Goal: Transaction & Acquisition: Obtain resource

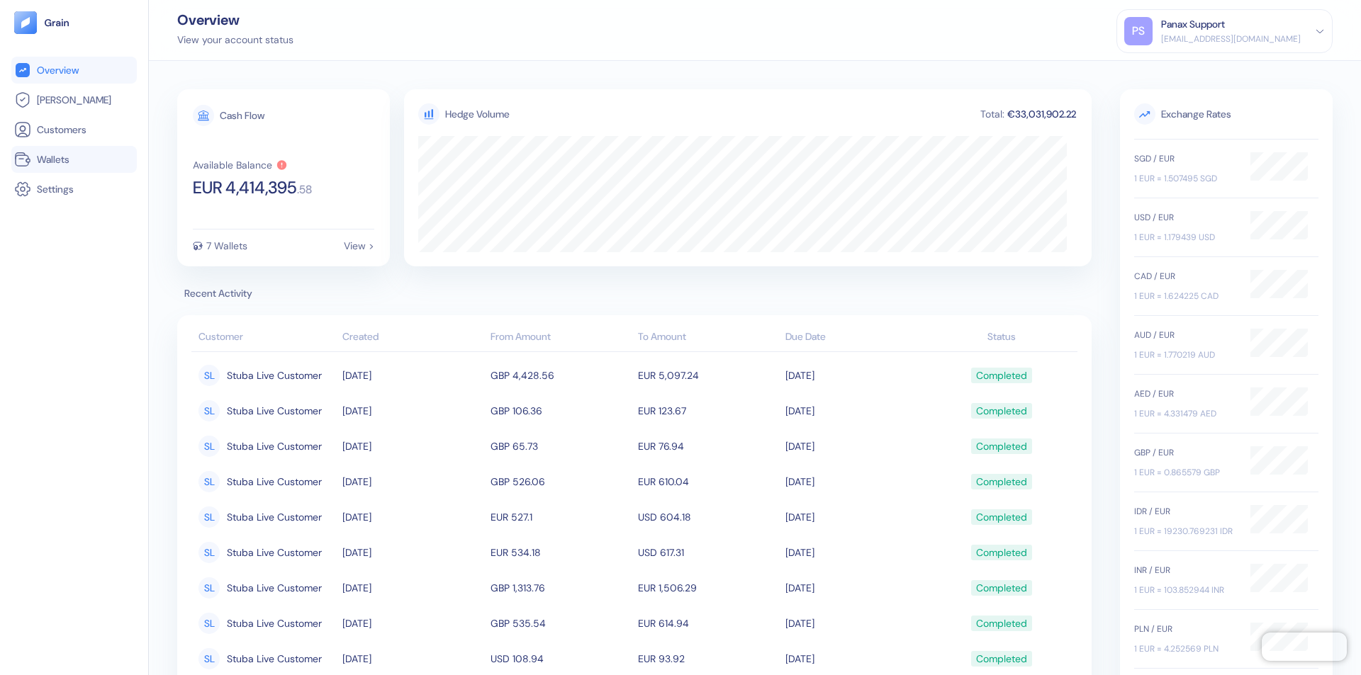
click at [74, 159] on link "Wallets" at bounding box center [74, 159] width 120 height 17
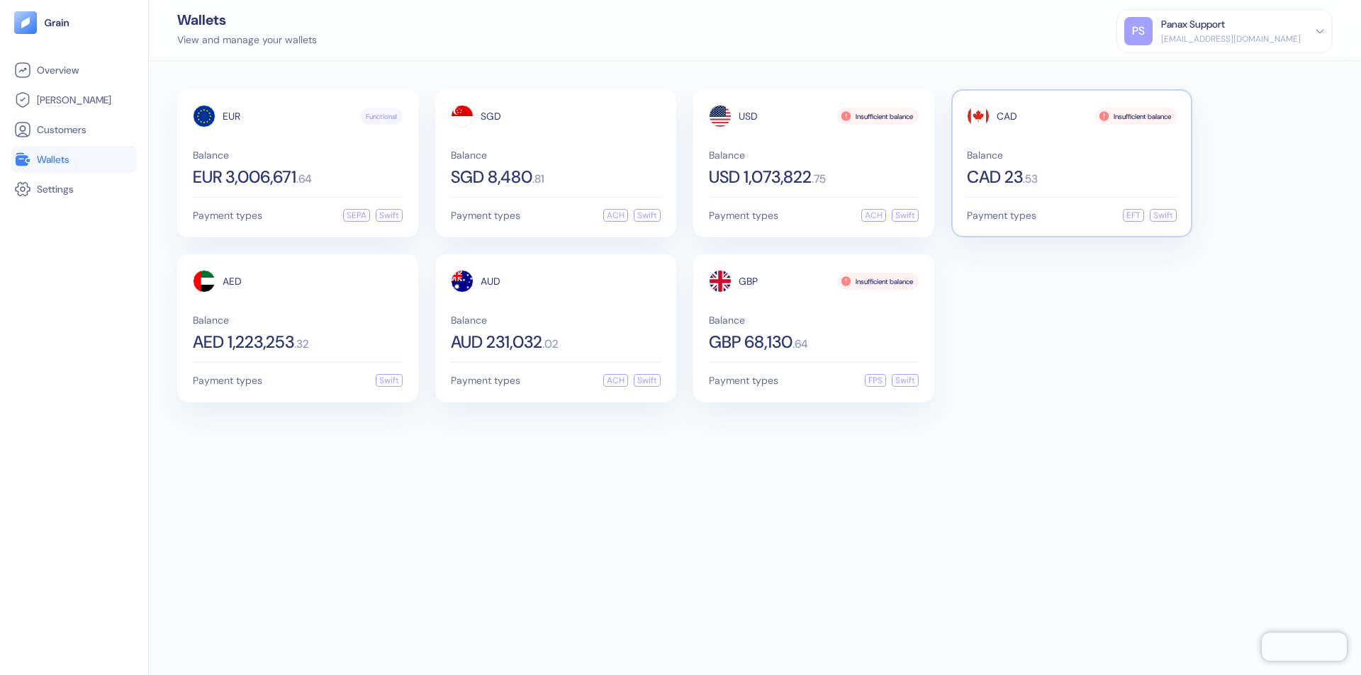
click at [1006, 116] on span "CAD" at bounding box center [1006, 116] width 21 height 10
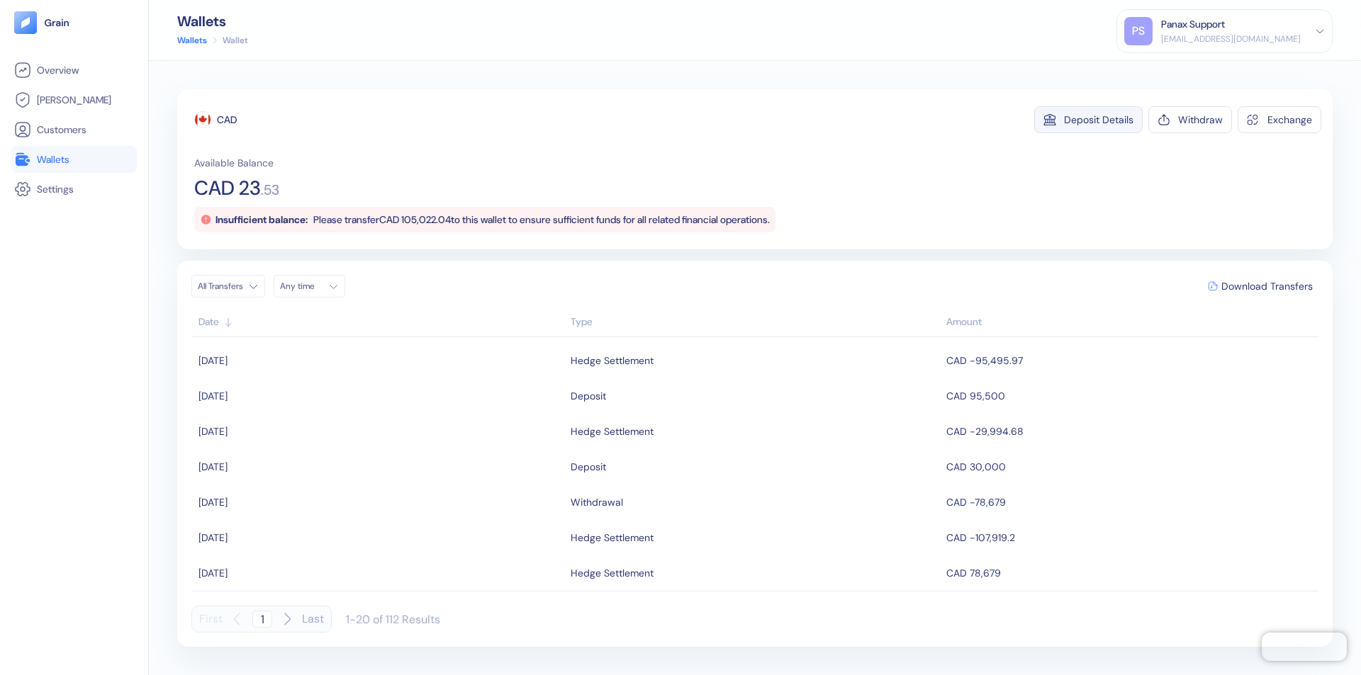
click at [1098, 120] on div "Deposit Details" at bounding box center [1098, 120] width 69 height 10
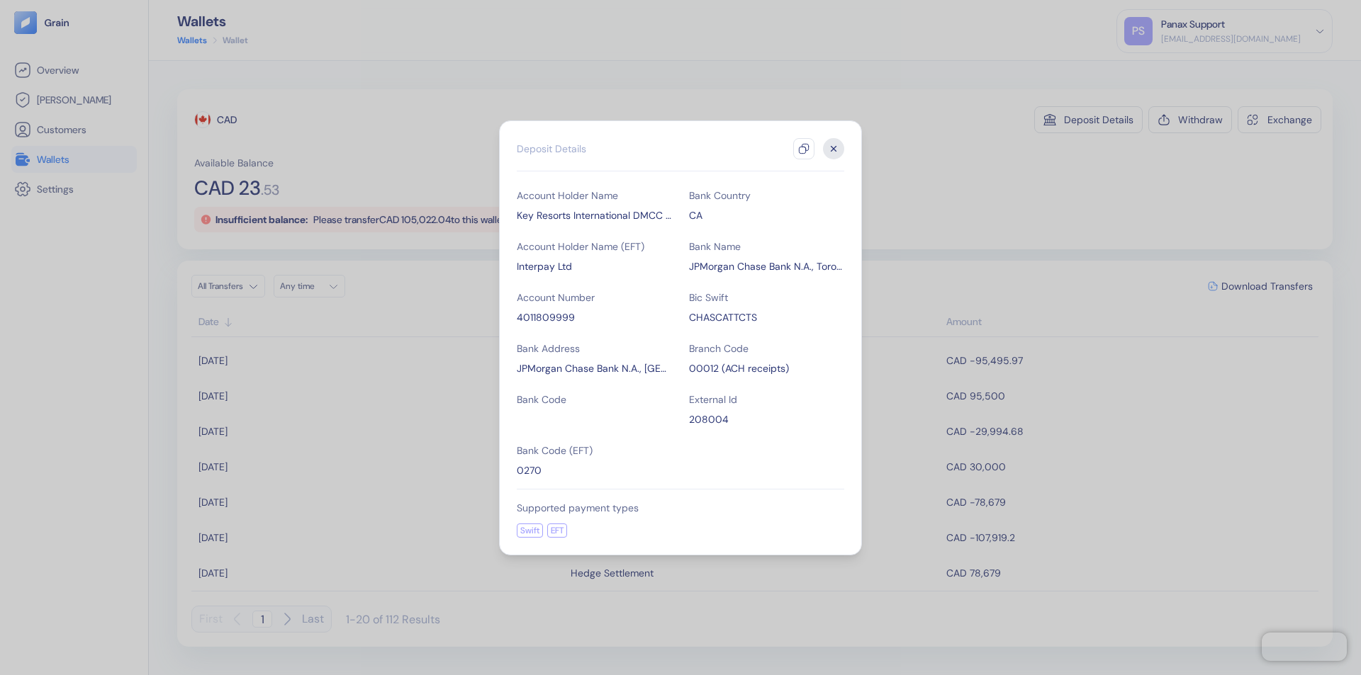
click at [804, 149] on icon "button" at bounding box center [803, 148] width 11 height 11
click at [833, 149] on icon "button" at bounding box center [833, 148] width 5 height 5
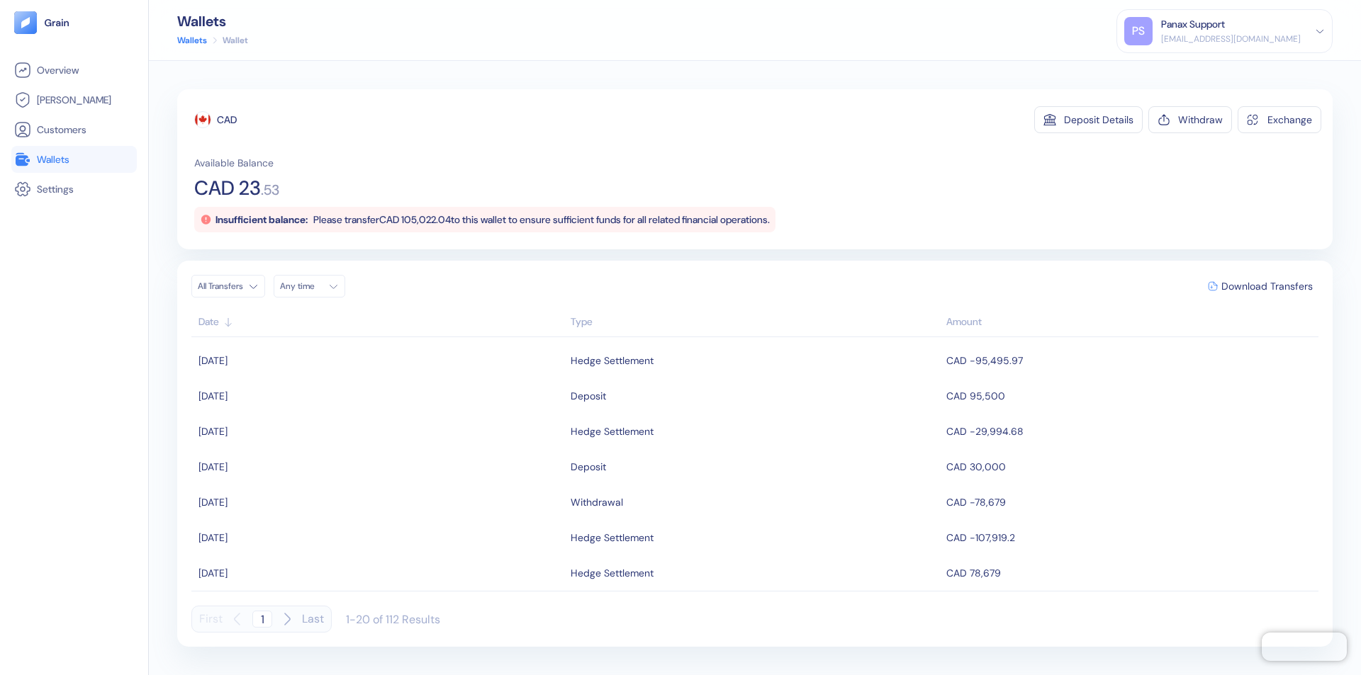
click at [313, 286] on div "Any time" at bounding box center [301, 286] width 43 height 11
click at [312, 399] on button "16" at bounding box center [311, 398] width 17 height 17
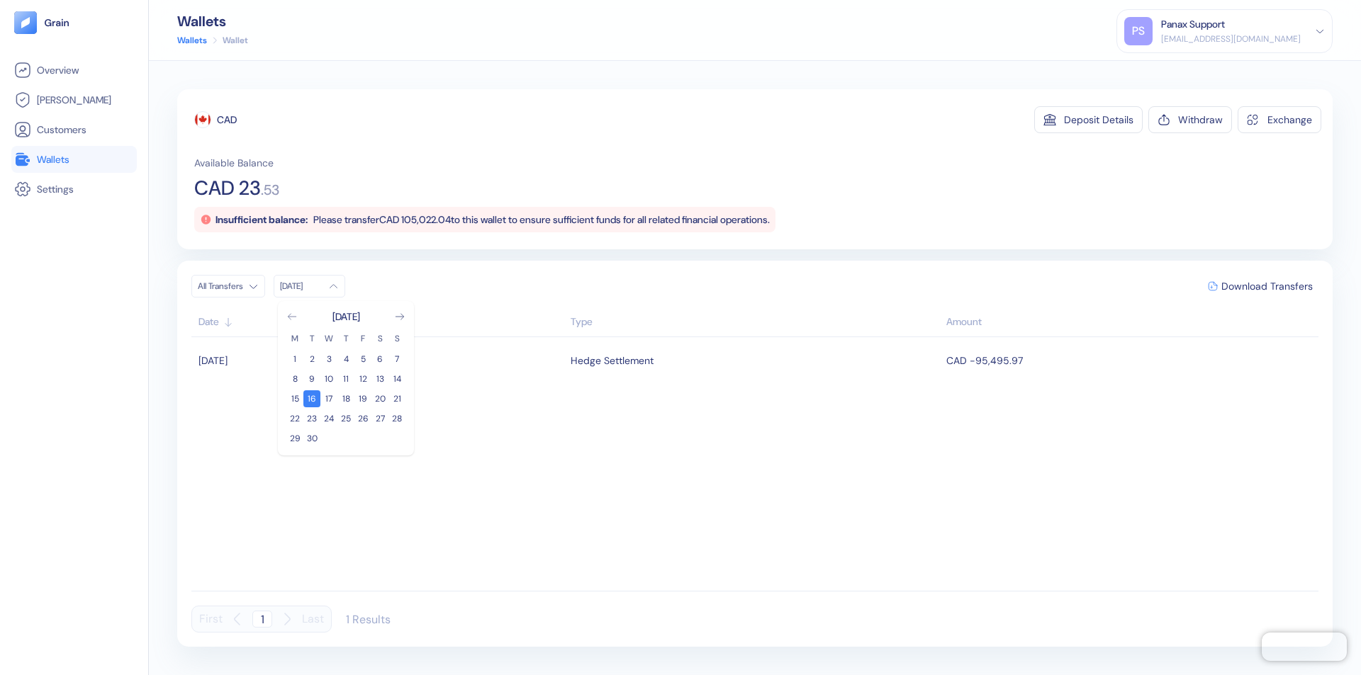
click at [292, 317] on icon "Go to previous month" at bounding box center [292, 317] width 8 height 6
click at [397, 399] on button "17" at bounding box center [396, 398] width 17 height 17
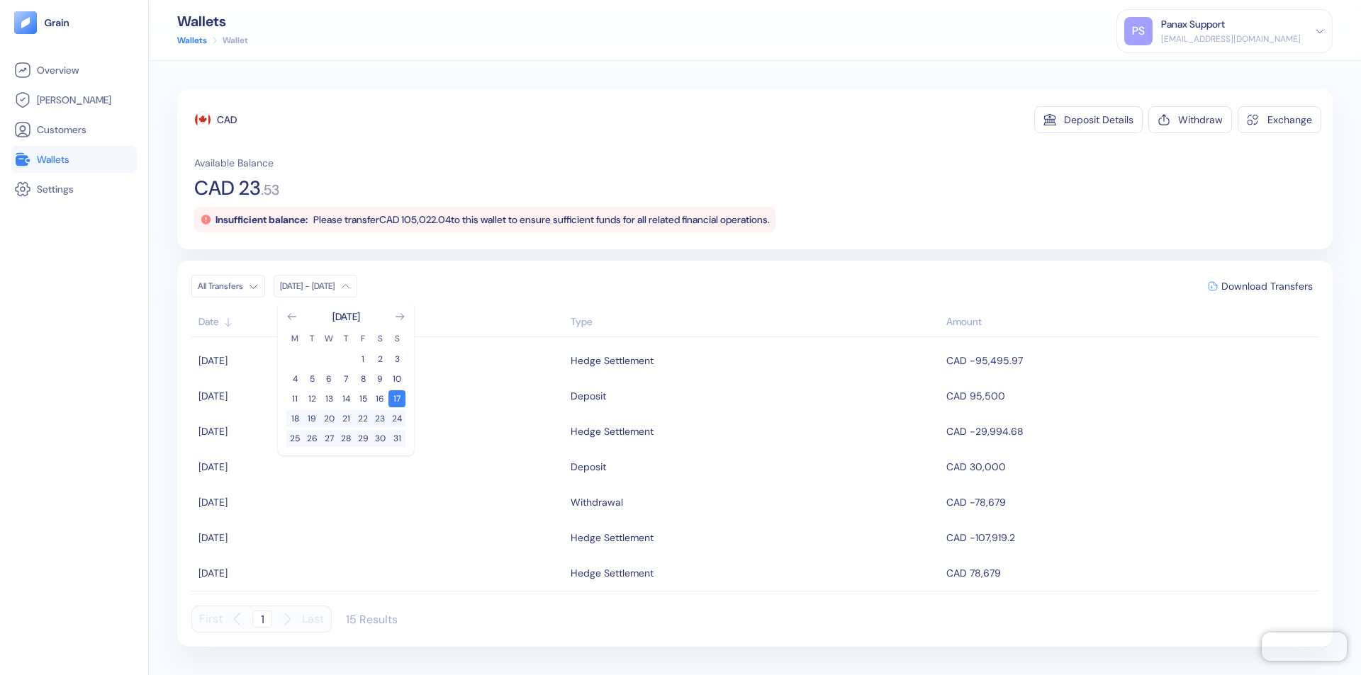
click at [227, 120] on div "CAD" at bounding box center [227, 120] width 20 height 14
click at [1266, 286] on span "Download Transfers" at bounding box center [1266, 286] width 91 height 10
click at [74, 159] on link "Wallets" at bounding box center [74, 159] width 120 height 17
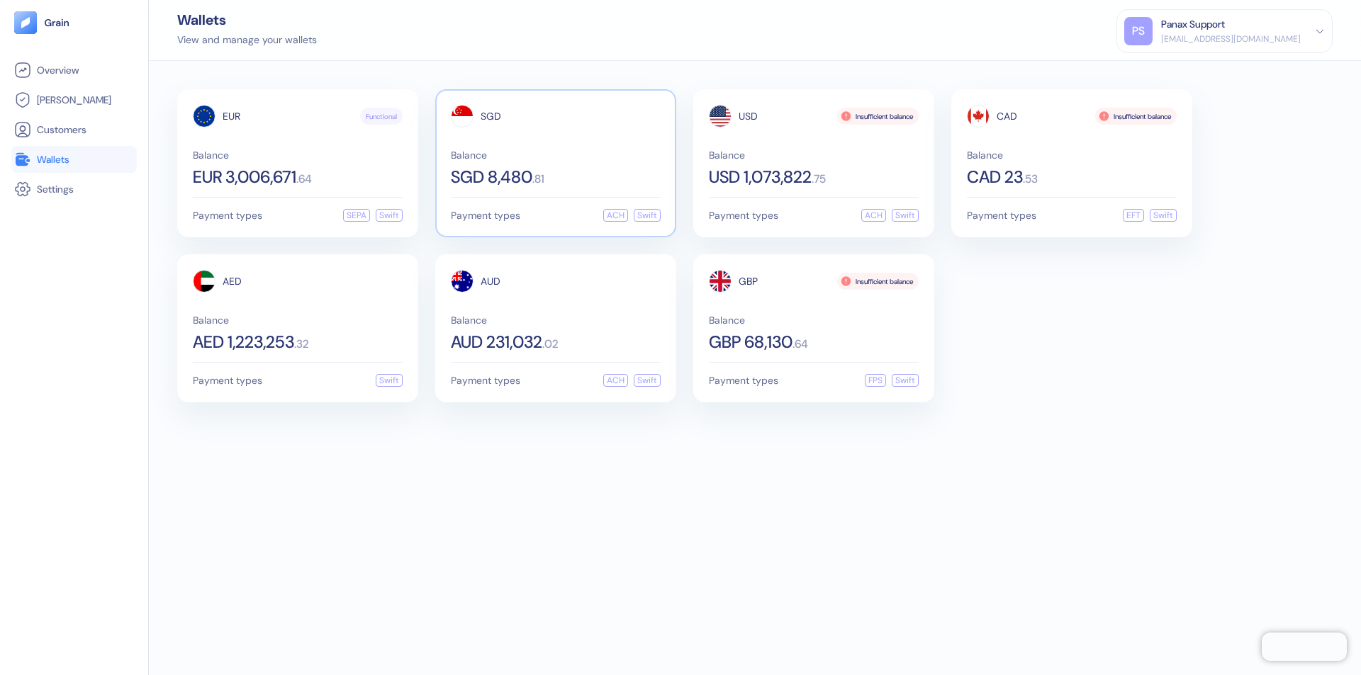
click at [490, 116] on span "SGD" at bounding box center [490, 116] width 21 height 10
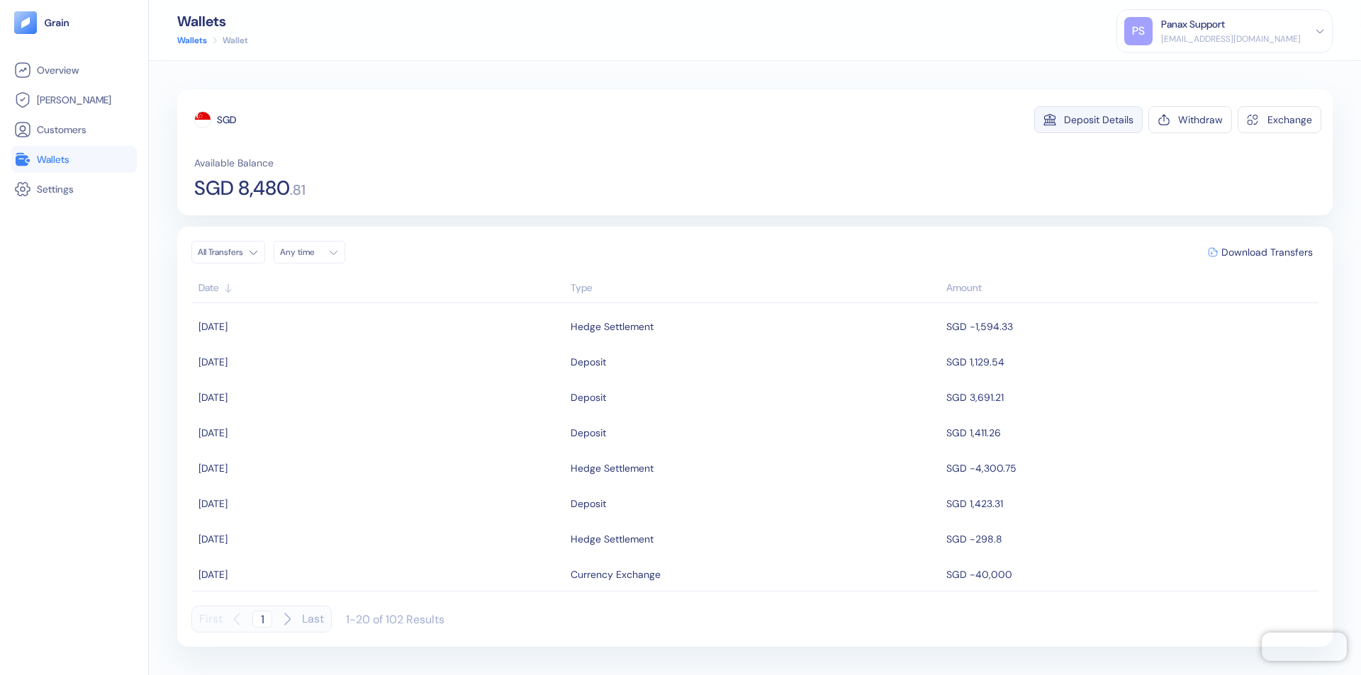
click at [1098, 120] on div "Deposit Details" at bounding box center [1098, 120] width 69 height 10
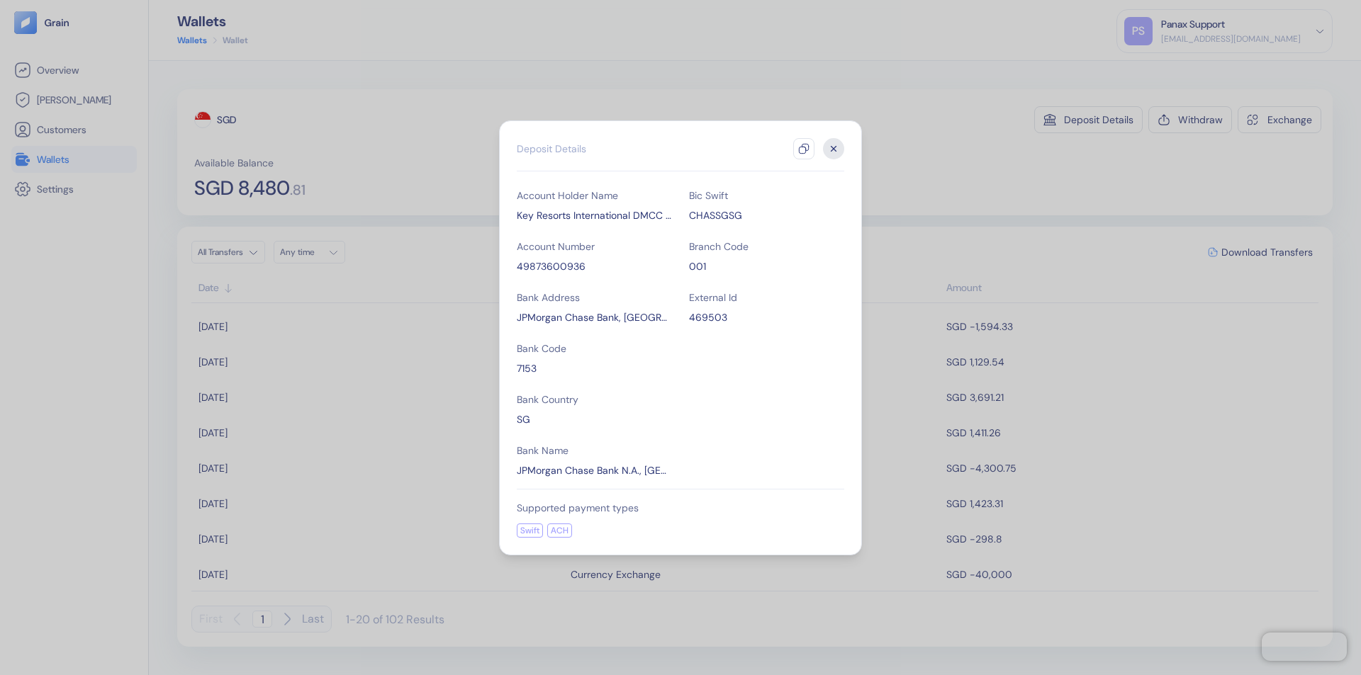
click at [804, 149] on icon "button" at bounding box center [803, 148] width 11 height 11
click at [833, 149] on icon "button" at bounding box center [833, 148] width 5 height 5
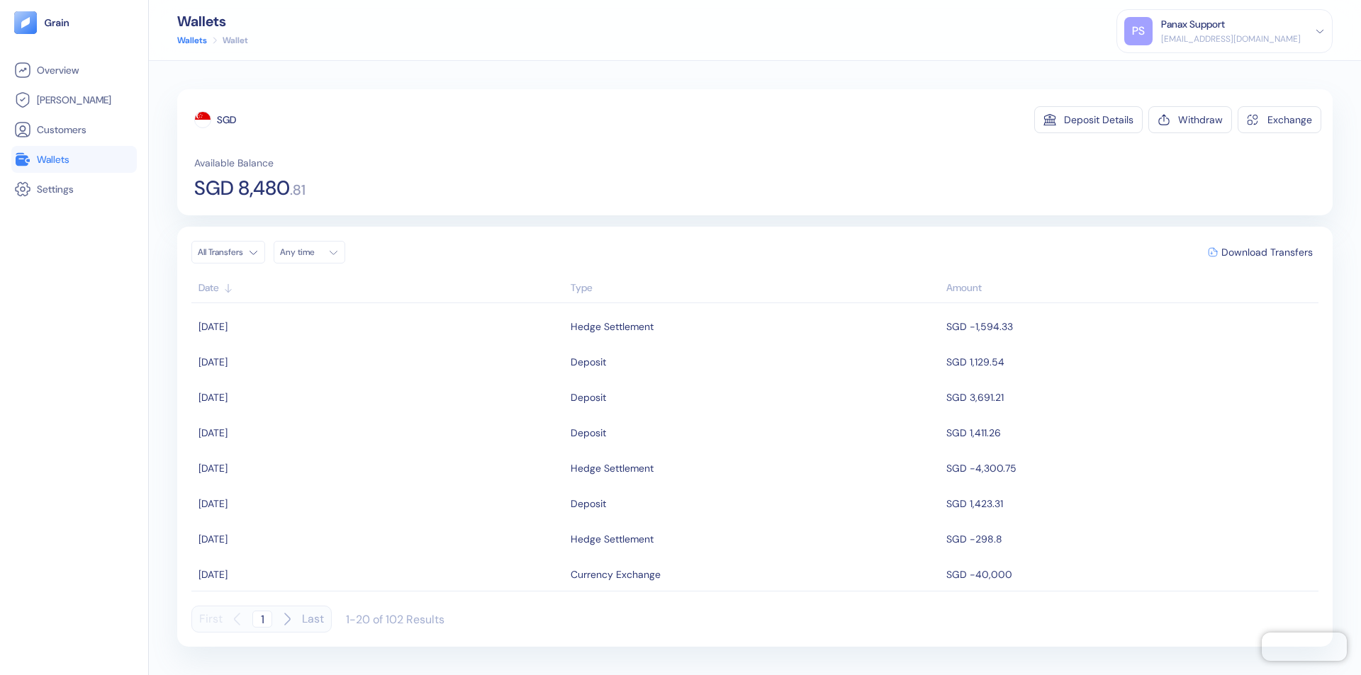
click at [313, 252] on div "Any time" at bounding box center [301, 252] width 43 height 11
click at [312, 365] on button "16" at bounding box center [311, 364] width 17 height 17
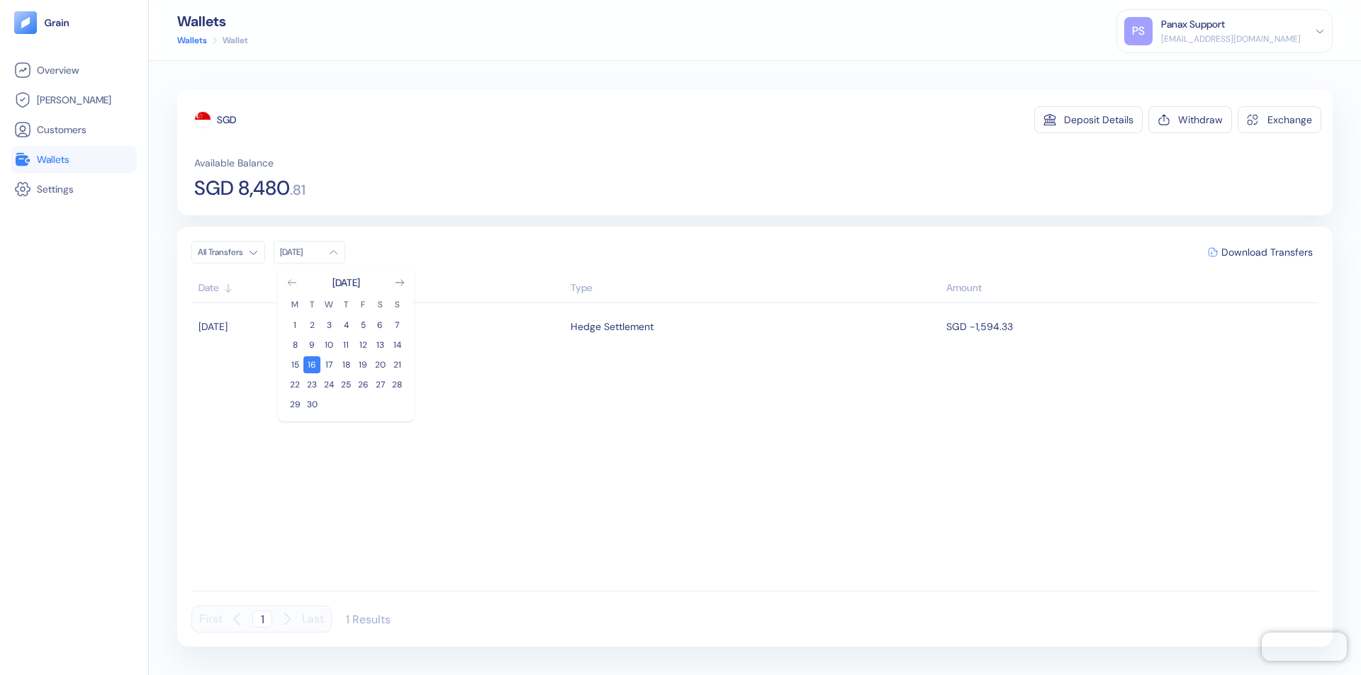
click at [292, 283] on icon "Go to previous month" at bounding box center [292, 283] width 8 height 6
click at [397, 365] on button "17" at bounding box center [396, 364] width 17 height 17
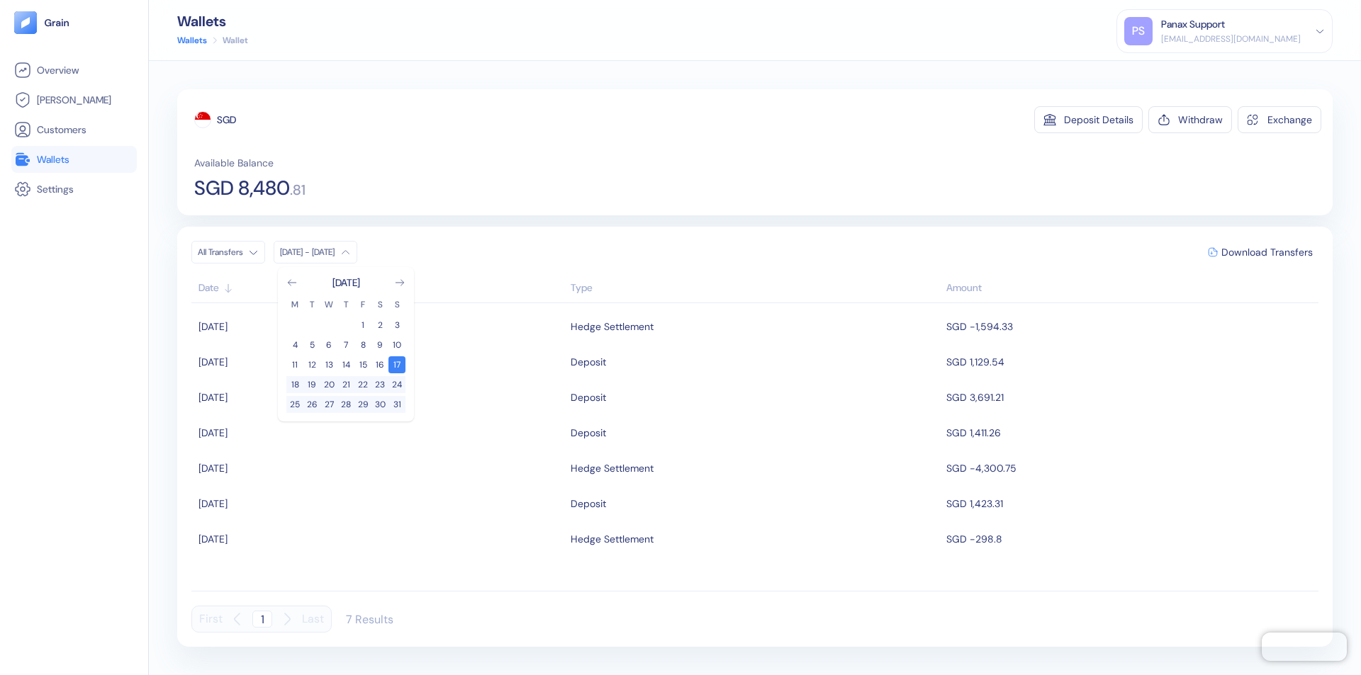
click at [227, 120] on div "SGD" at bounding box center [226, 120] width 19 height 14
click at [1266, 252] on span "Download Transfers" at bounding box center [1266, 252] width 91 height 10
click at [74, 159] on link "Wallets" at bounding box center [74, 159] width 120 height 17
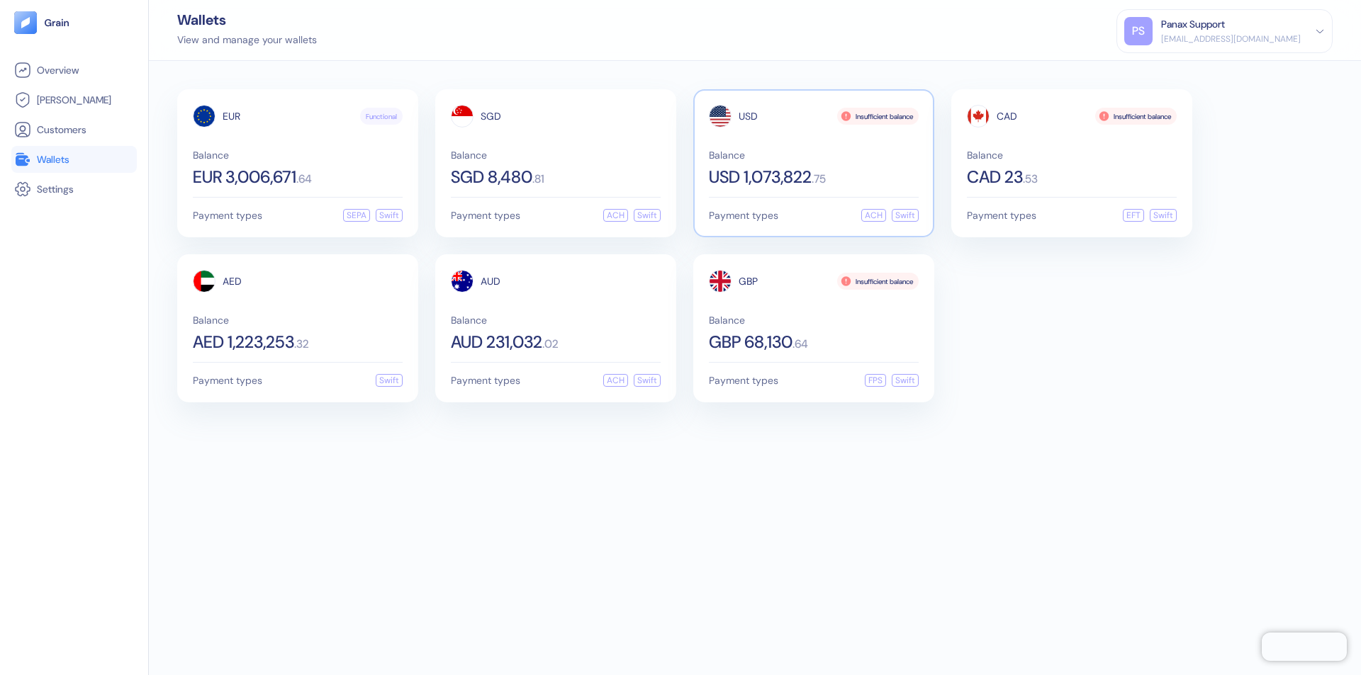
click at [748, 116] on span "USD" at bounding box center [747, 116] width 19 height 10
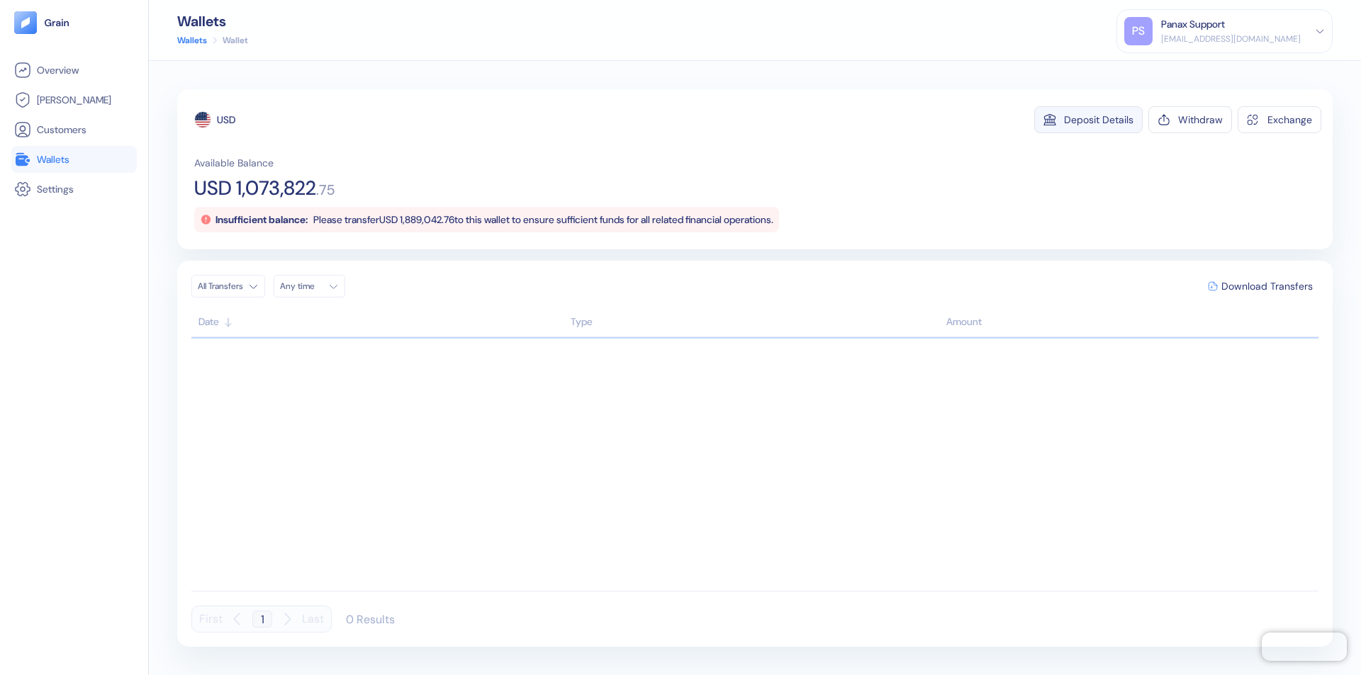
click at [1098, 120] on div "Deposit Details" at bounding box center [1098, 120] width 69 height 10
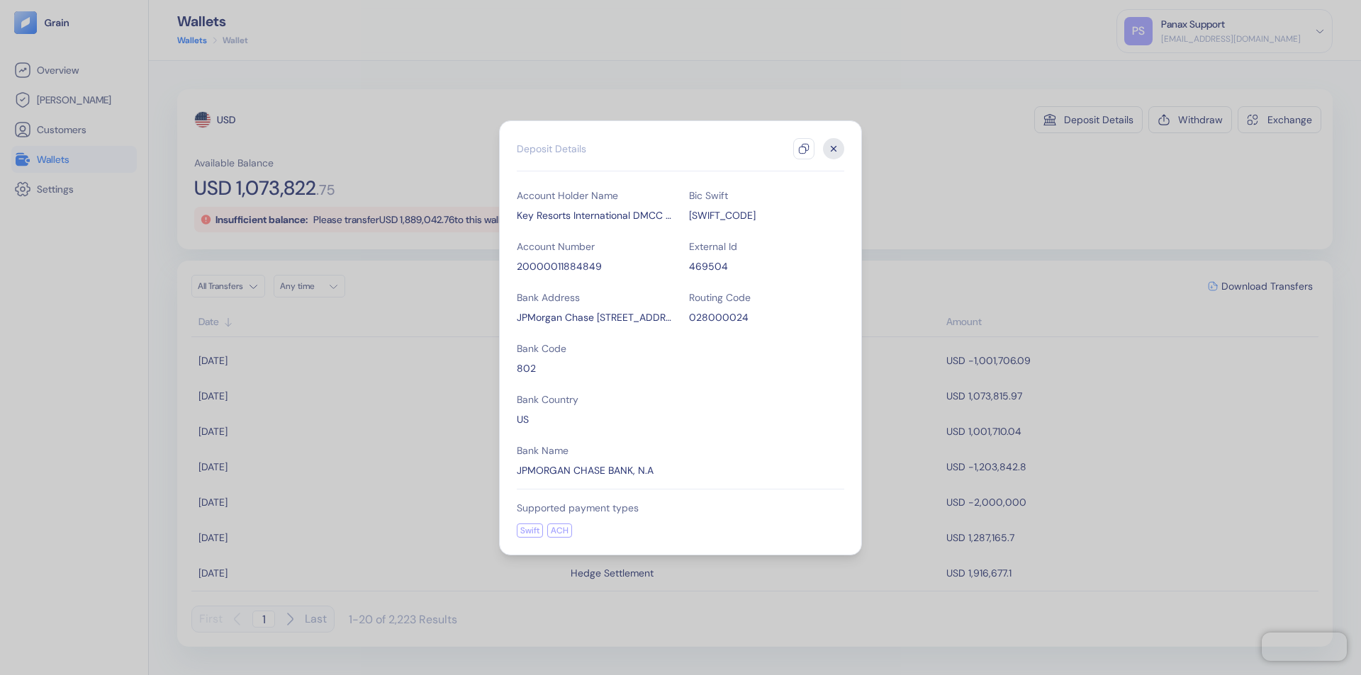
click at [804, 149] on icon "button" at bounding box center [803, 148] width 11 height 11
click at [833, 149] on icon "button" at bounding box center [833, 148] width 5 height 5
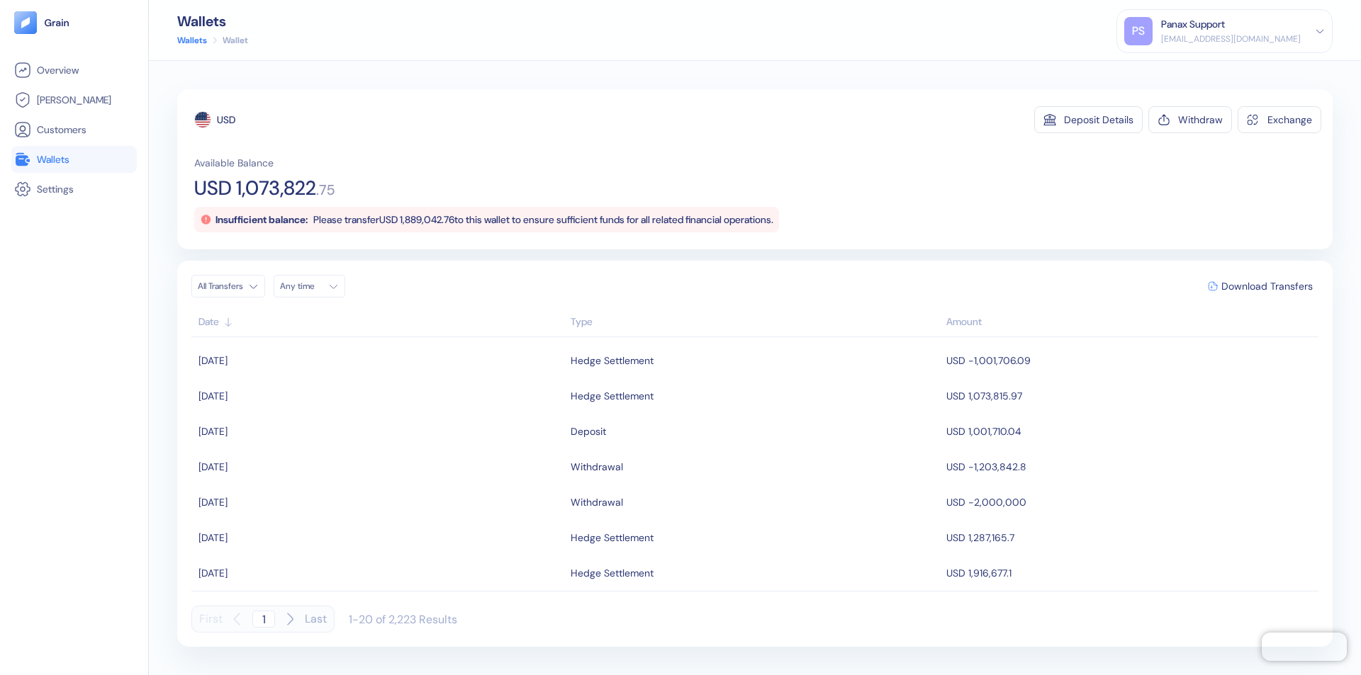
click at [313, 286] on div "Any time" at bounding box center [301, 286] width 43 height 11
click at [312, 399] on button "16" at bounding box center [311, 398] width 17 height 17
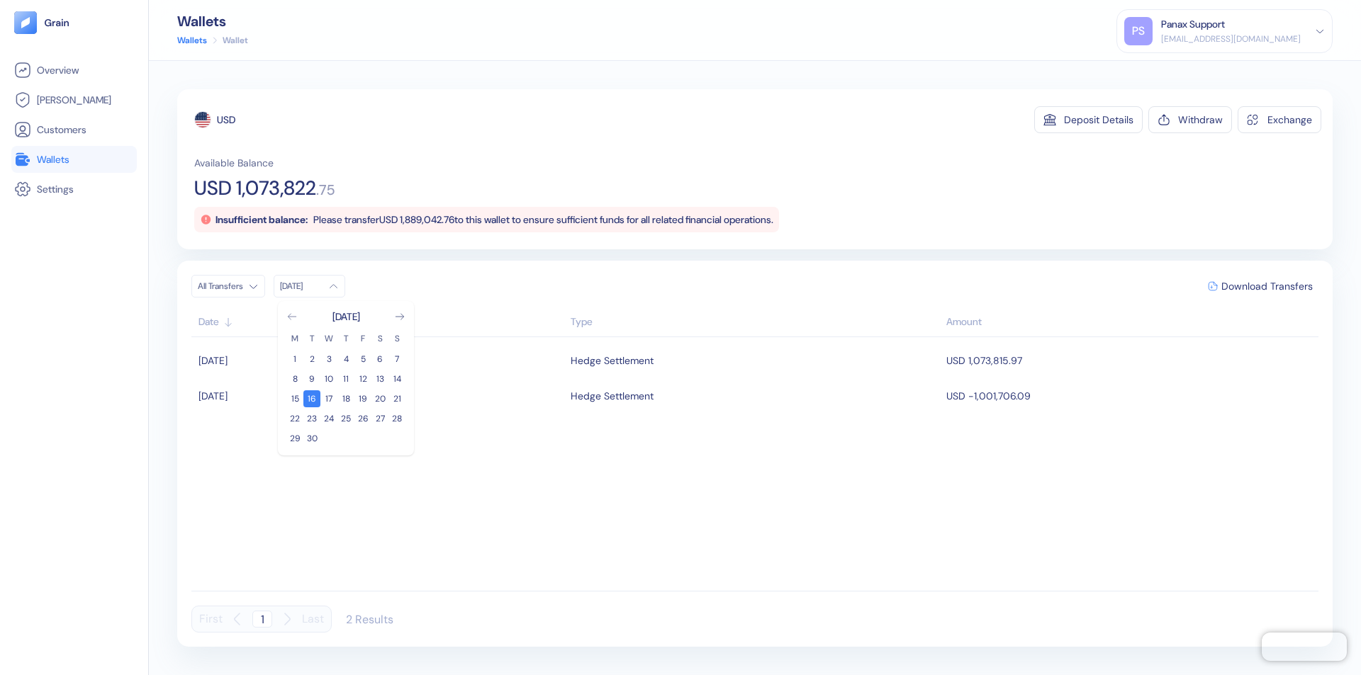
click at [292, 317] on icon "Go to previous month" at bounding box center [292, 317] width 8 height 6
click at [397, 399] on button "17" at bounding box center [396, 398] width 17 height 17
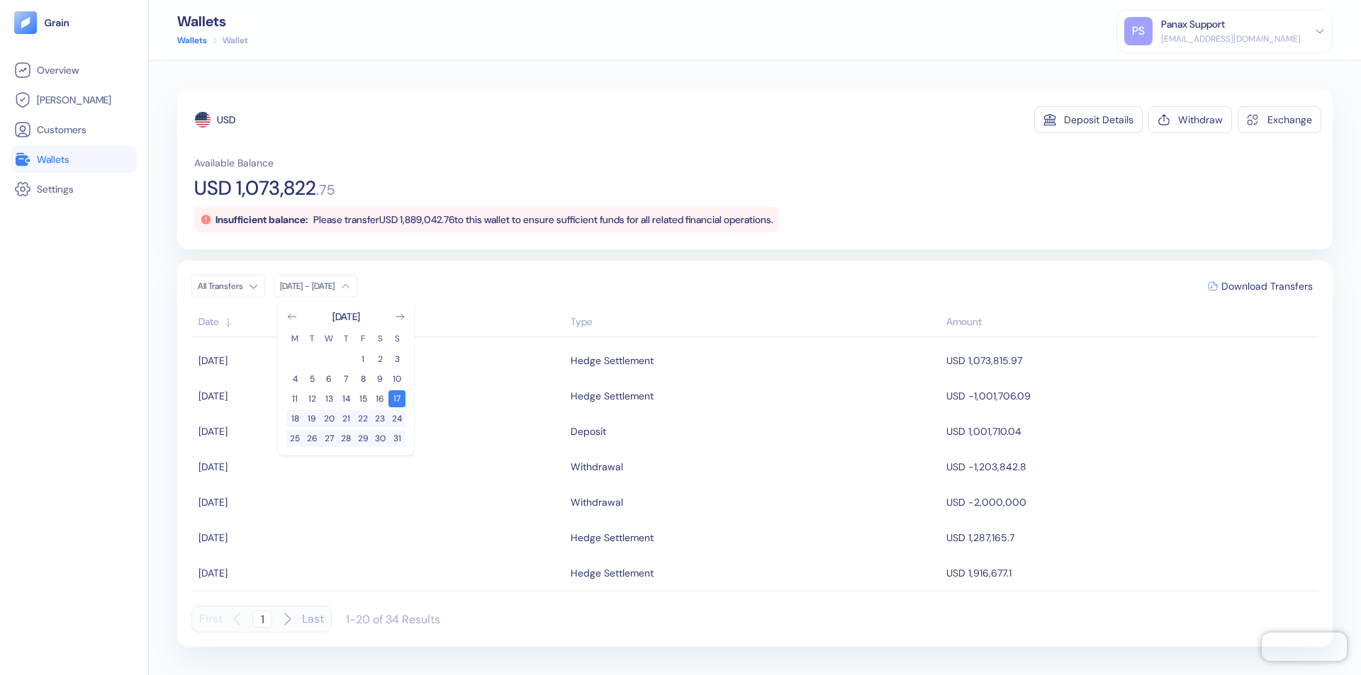
click at [226, 120] on div "USD" at bounding box center [226, 120] width 18 height 14
click at [1266, 286] on span "Download Transfers" at bounding box center [1266, 286] width 91 height 10
click at [74, 159] on link "Wallets" at bounding box center [74, 159] width 120 height 17
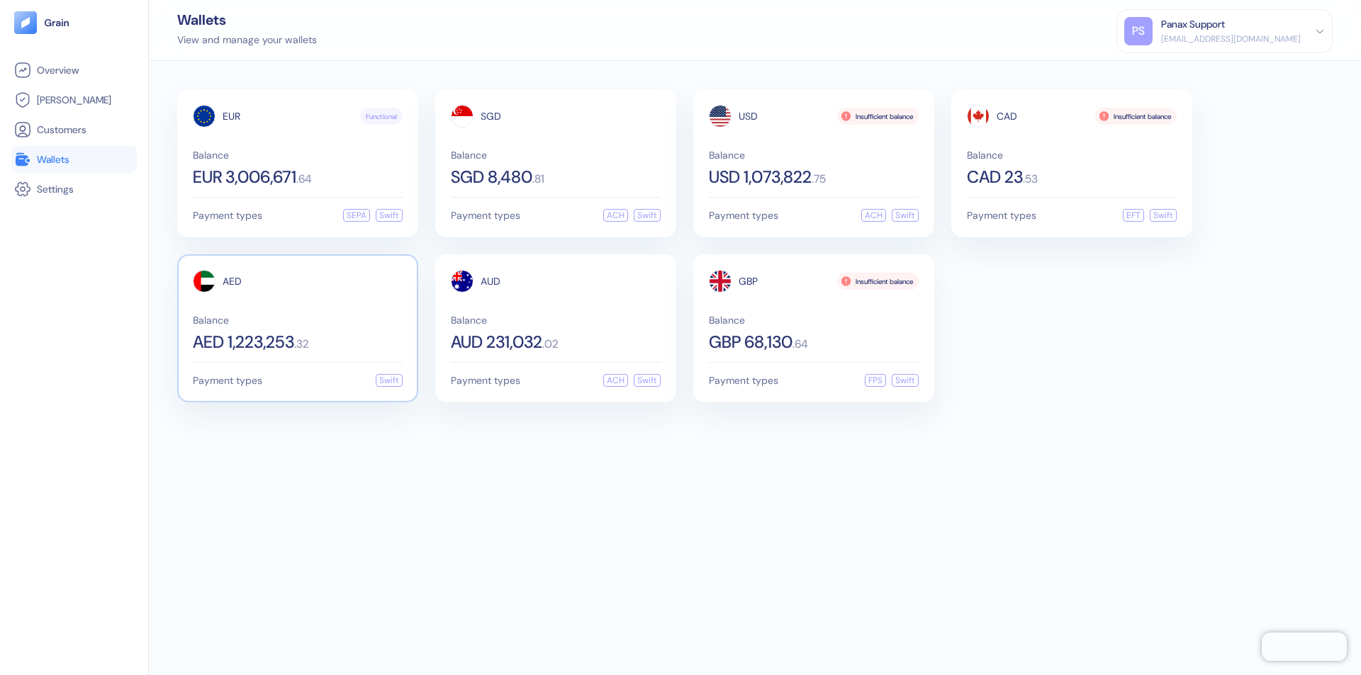
click at [232, 281] on span "AED" at bounding box center [232, 281] width 19 height 10
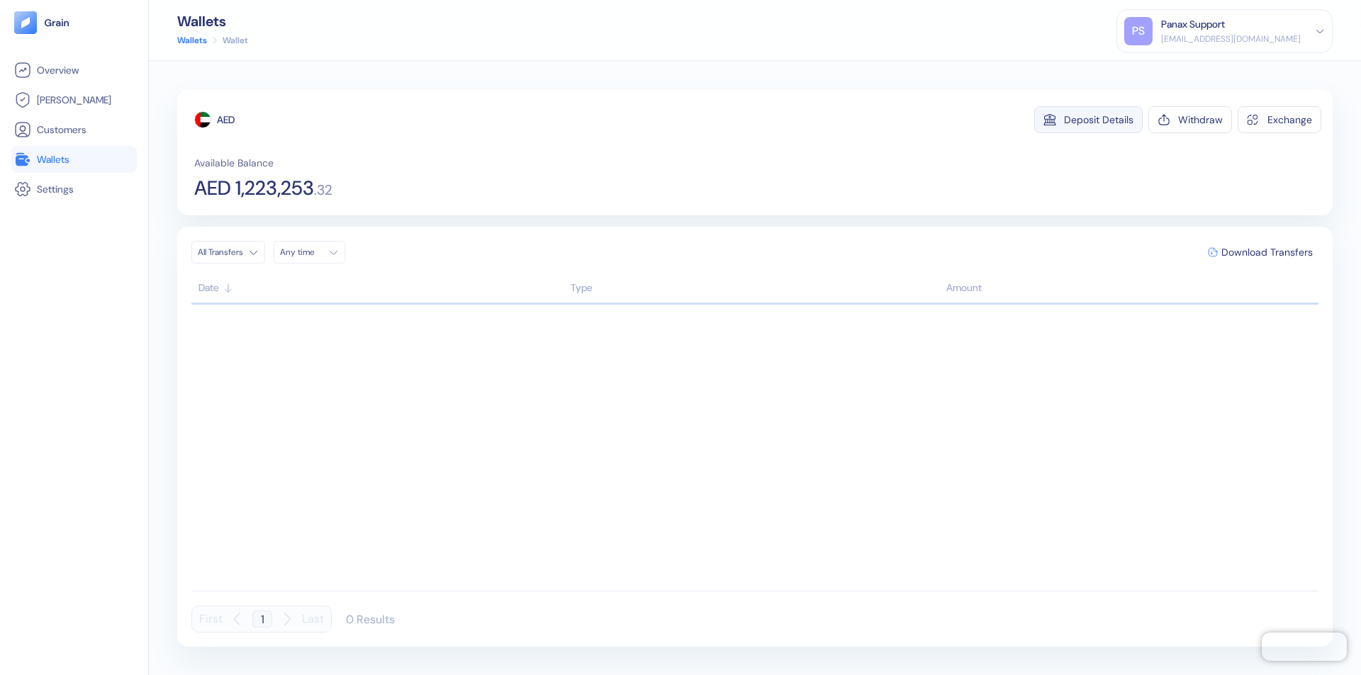
click at [1098, 120] on div "Deposit Details" at bounding box center [1098, 120] width 69 height 10
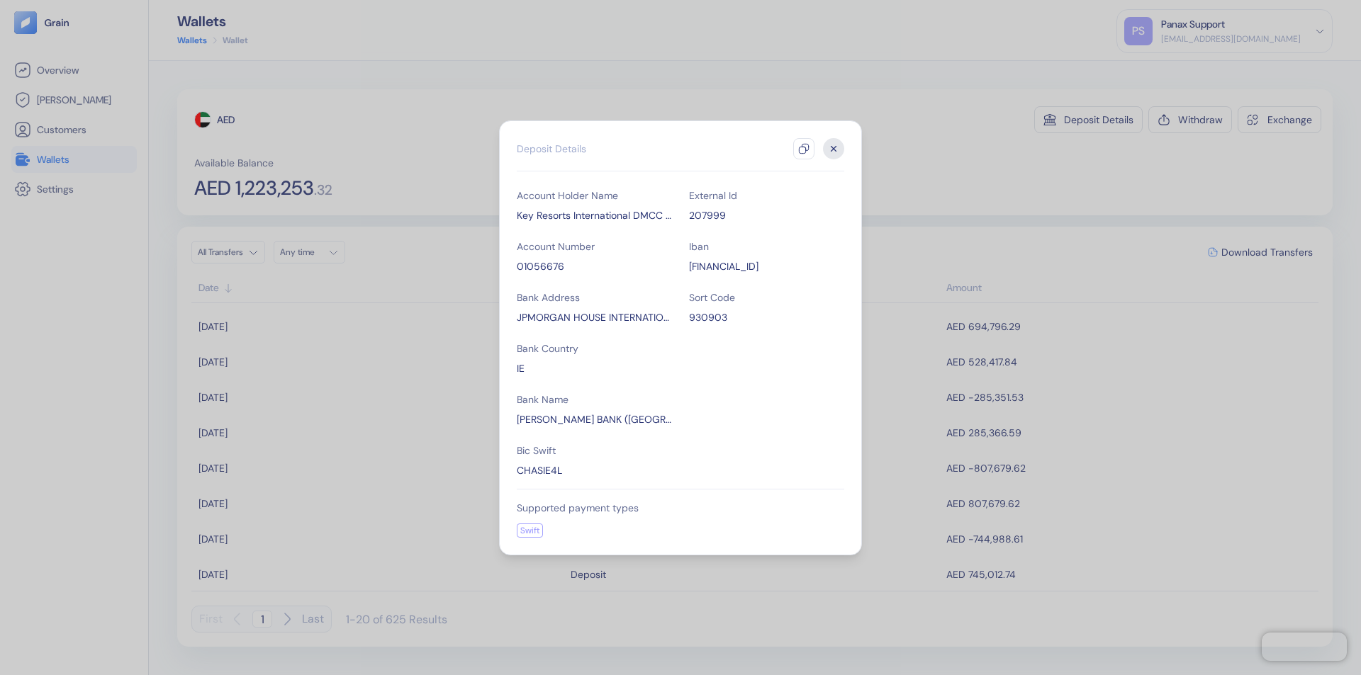
click at [804, 149] on icon "button" at bounding box center [803, 148] width 11 height 11
click at [833, 149] on icon "button" at bounding box center [833, 148] width 5 height 5
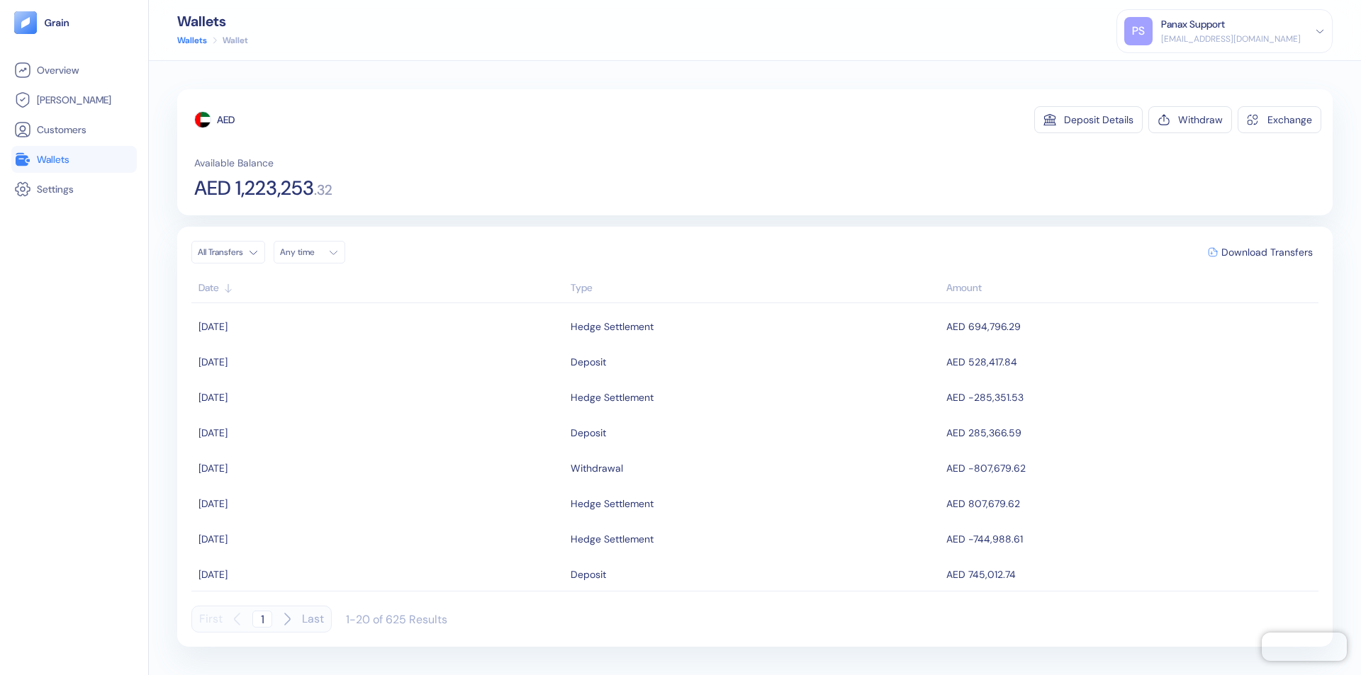
click at [313, 252] on div "Any time" at bounding box center [301, 252] width 43 height 11
click at [312, 365] on button "16" at bounding box center [311, 364] width 17 height 17
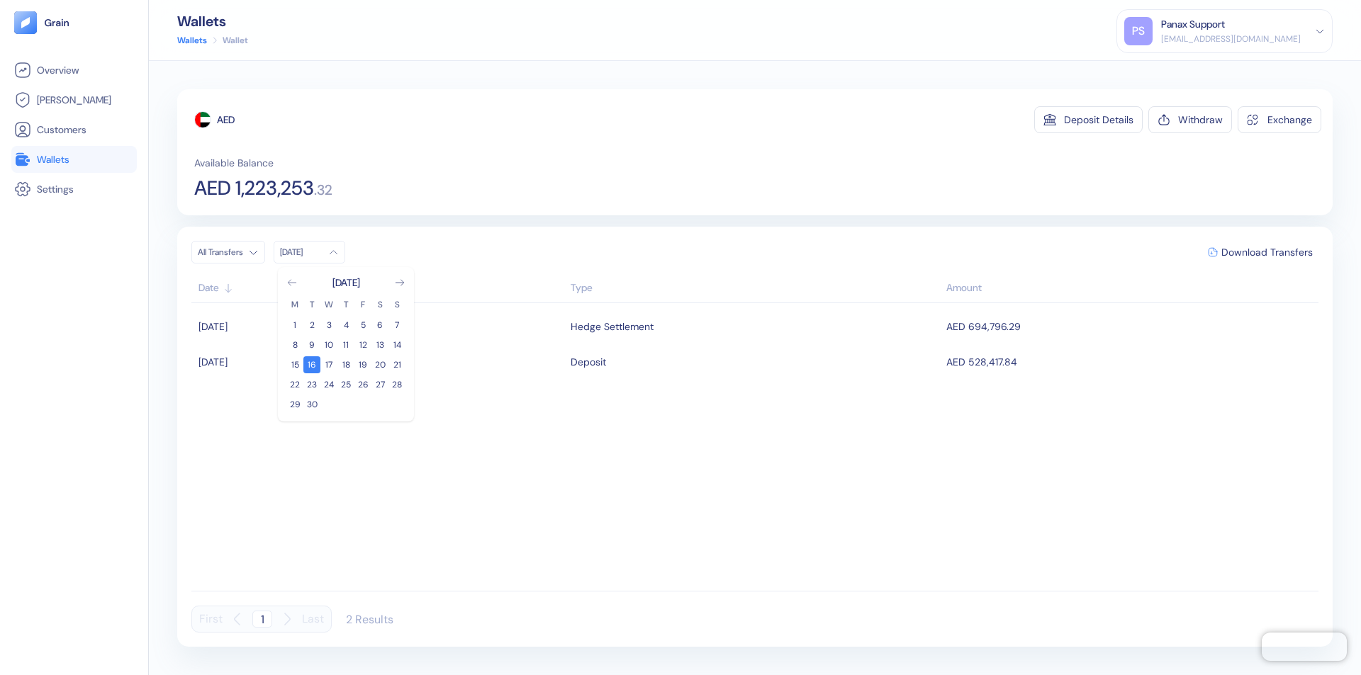
click at [292, 283] on icon "Go to previous month" at bounding box center [292, 283] width 8 height 6
click at [397, 365] on button "17" at bounding box center [396, 364] width 17 height 17
click at [226, 120] on div "AED" at bounding box center [226, 120] width 18 height 14
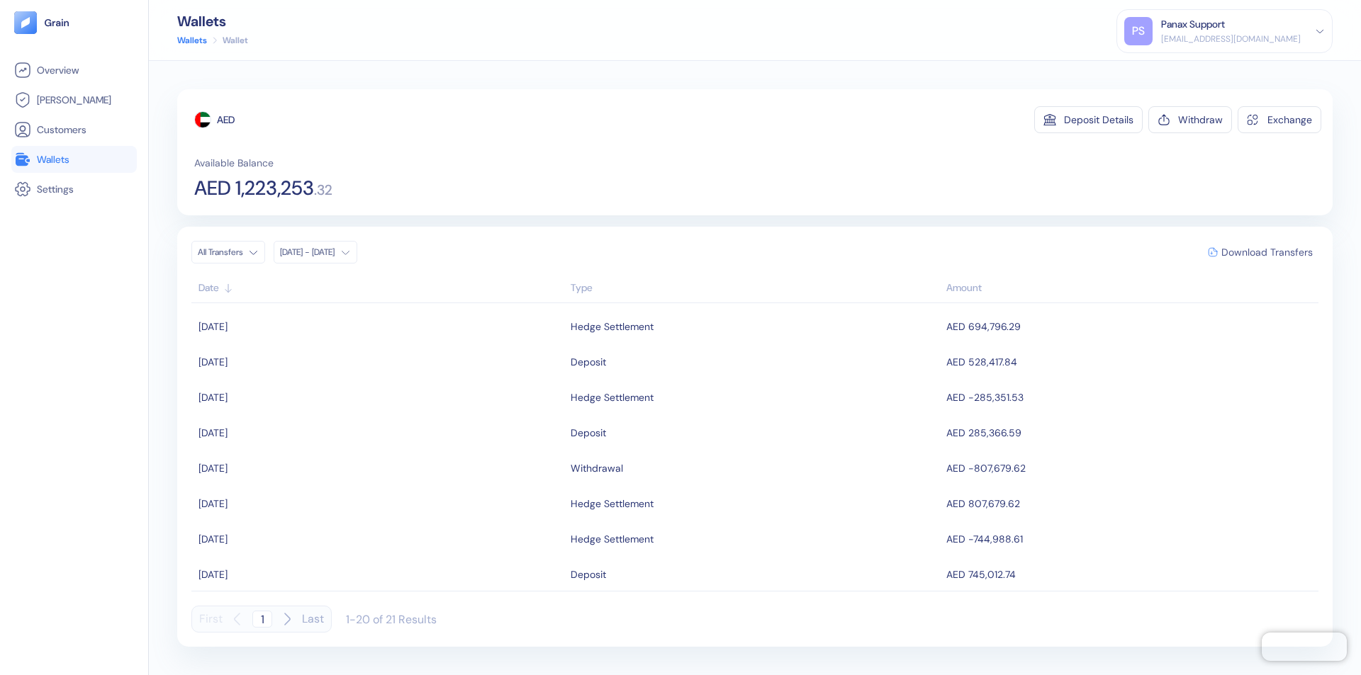
click at [1266, 252] on span "Download Transfers" at bounding box center [1266, 252] width 91 height 10
click at [74, 159] on link "Wallets" at bounding box center [74, 159] width 120 height 17
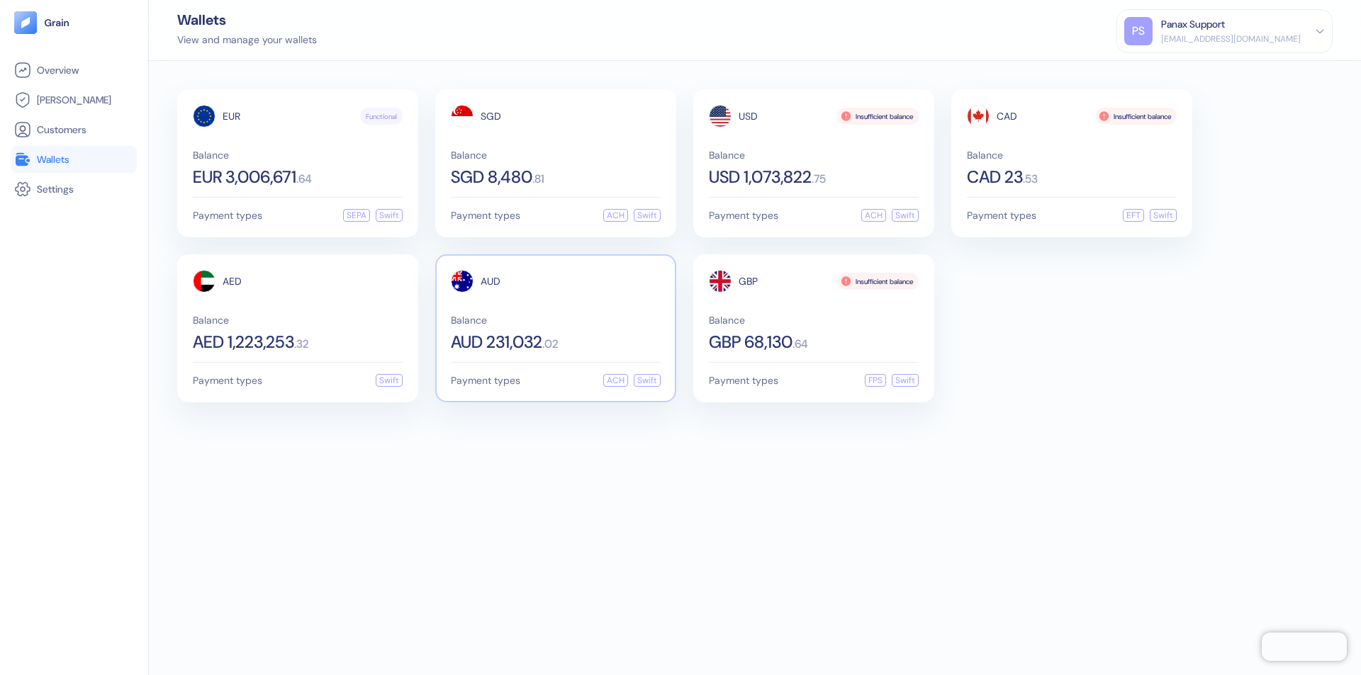
click at [490, 281] on span "AUD" at bounding box center [490, 281] width 20 height 10
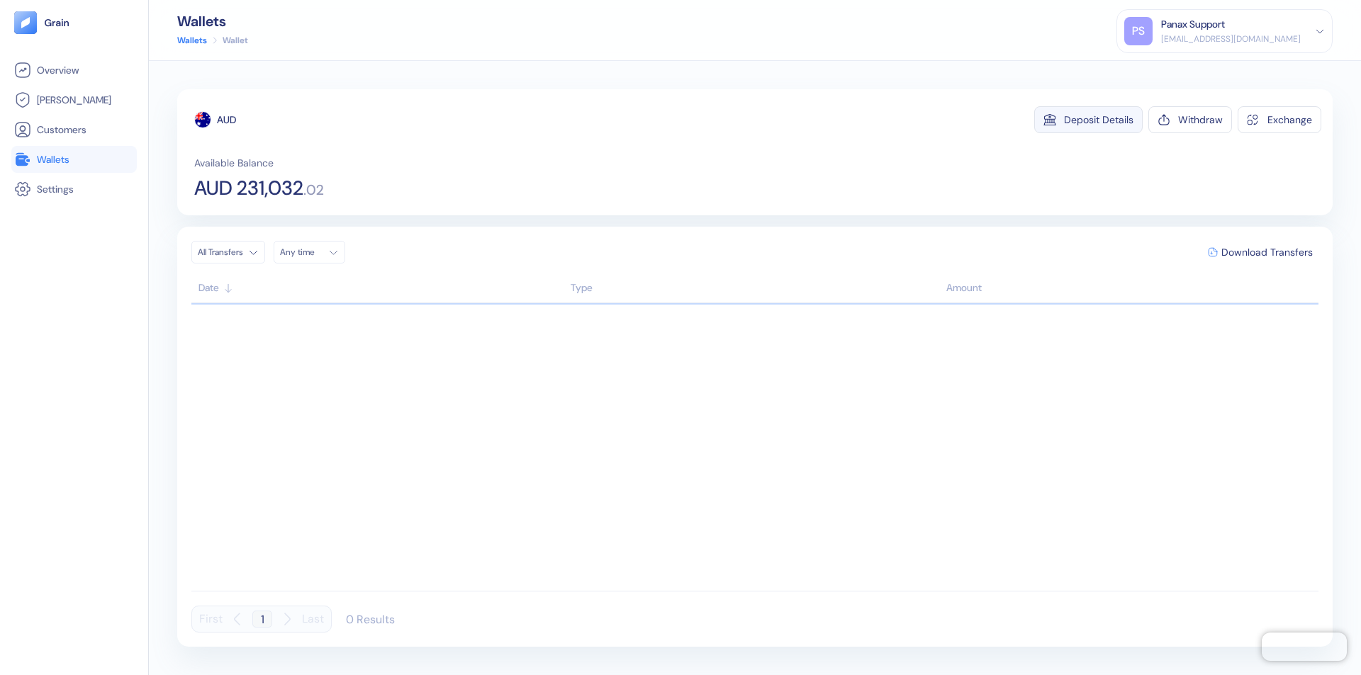
click at [1098, 120] on div "Deposit Details" at bounding box center [1098, 120] width 69 height 10
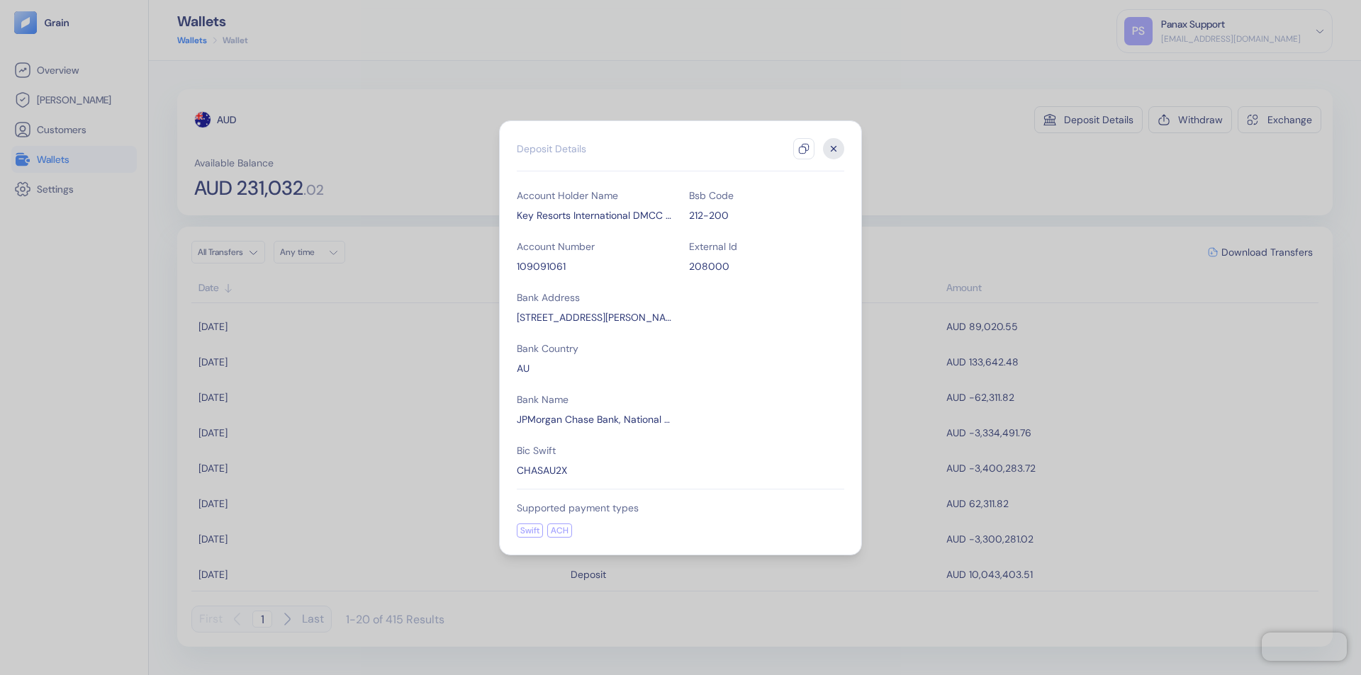
click at [804, 149] on icon "button" at bounding box center [803, 148] width 11 height 11
click at [833, 149] on icon "button" at bounding box center [833, 148] width 5 height 5
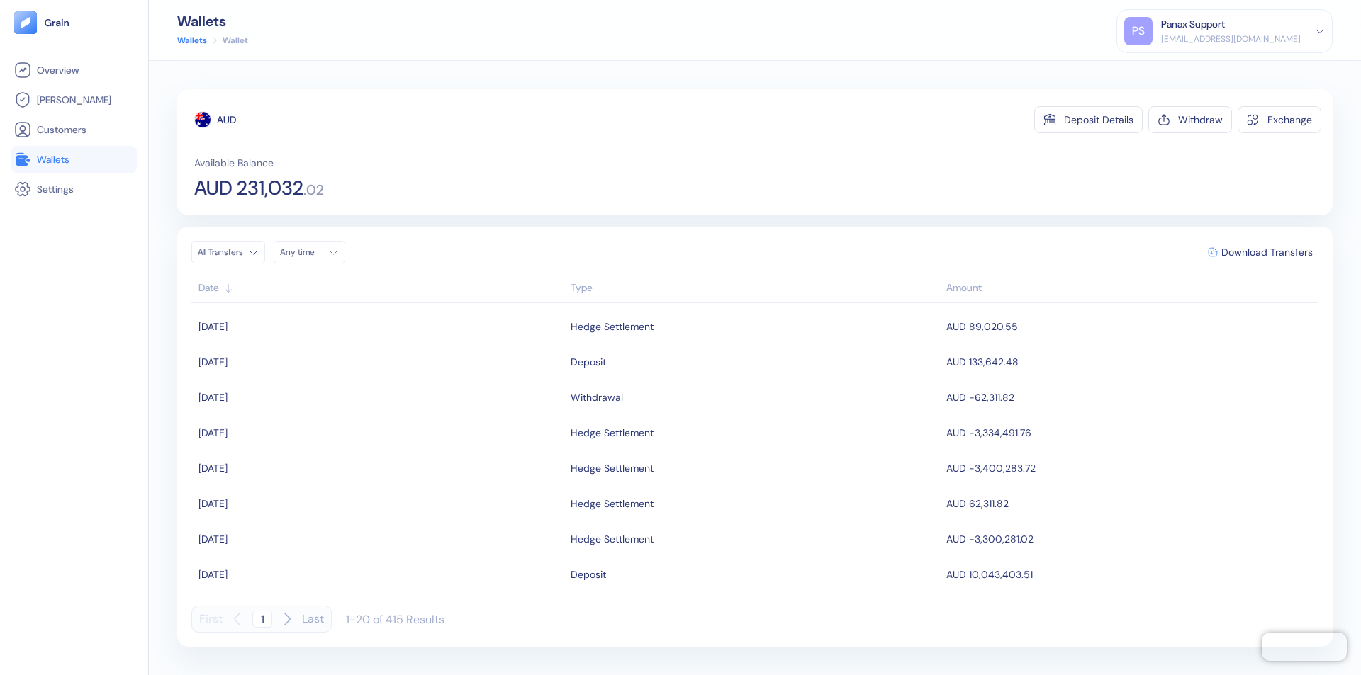
click at [313, 252] on div "Any time" at bounding box center [301, 252] width 43 height 11
click at [312, 365] on button "16" at bounding box center [311, 364] width 17 height 17
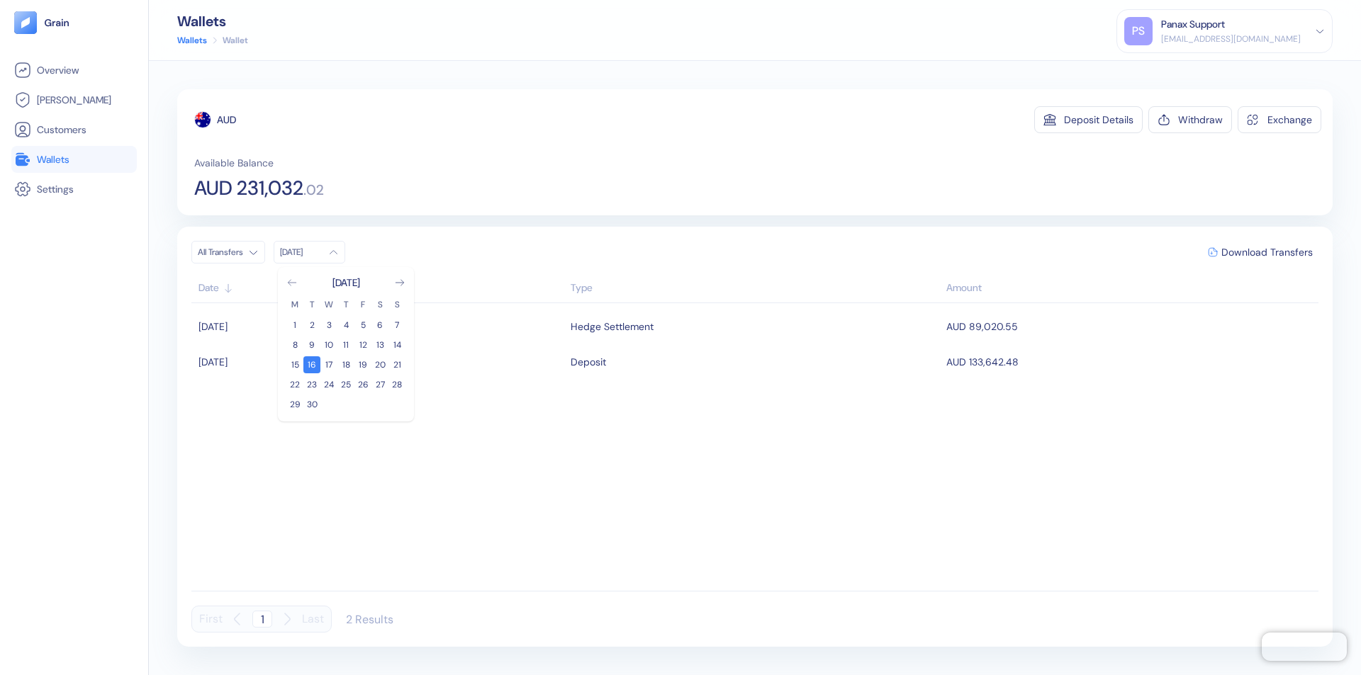
click at [292, 283] on icon "Go to previous month" at bounding box center [292, 283] width 8 height 6
click at [397, 365] on button "17" at bounding box center [396, 364] width 17 height 17
click at [227, 120] on div "AUD" at bounding box center [226, 120] width 19 height 14
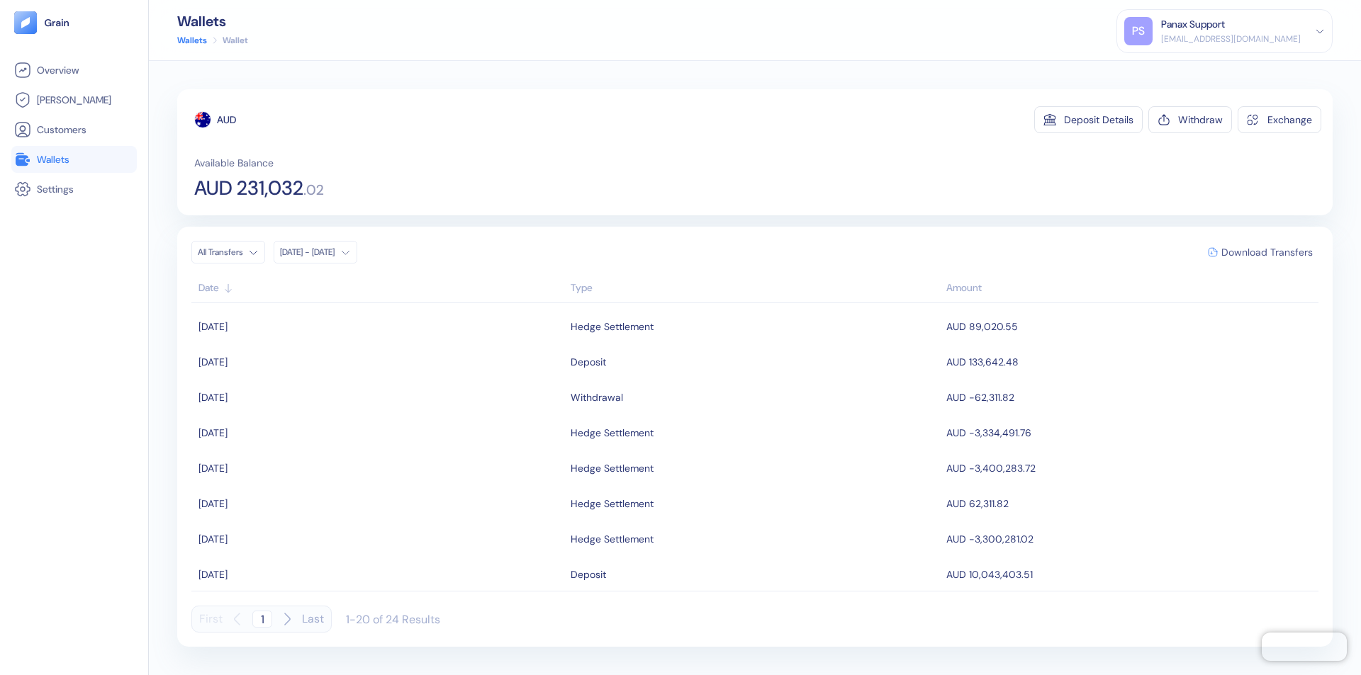
click at [1266, 252] on span "Download Transfers" at bounding box center [1266, 252] width 91 height 10
click at [74, 159] on link "Wallets" at bounding box center [74, 159] width 120 height 17
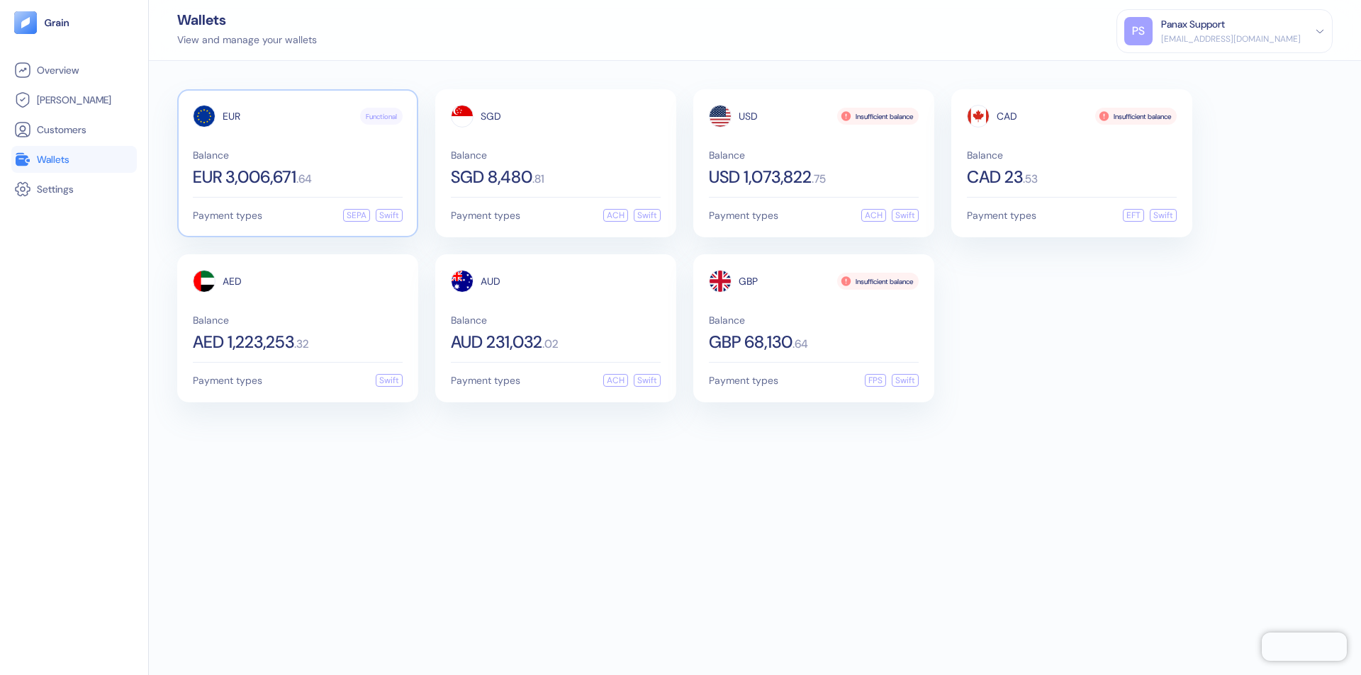
click at [231, 116] on span "EUR" at bounding box center [232, 116] width 18 height 10
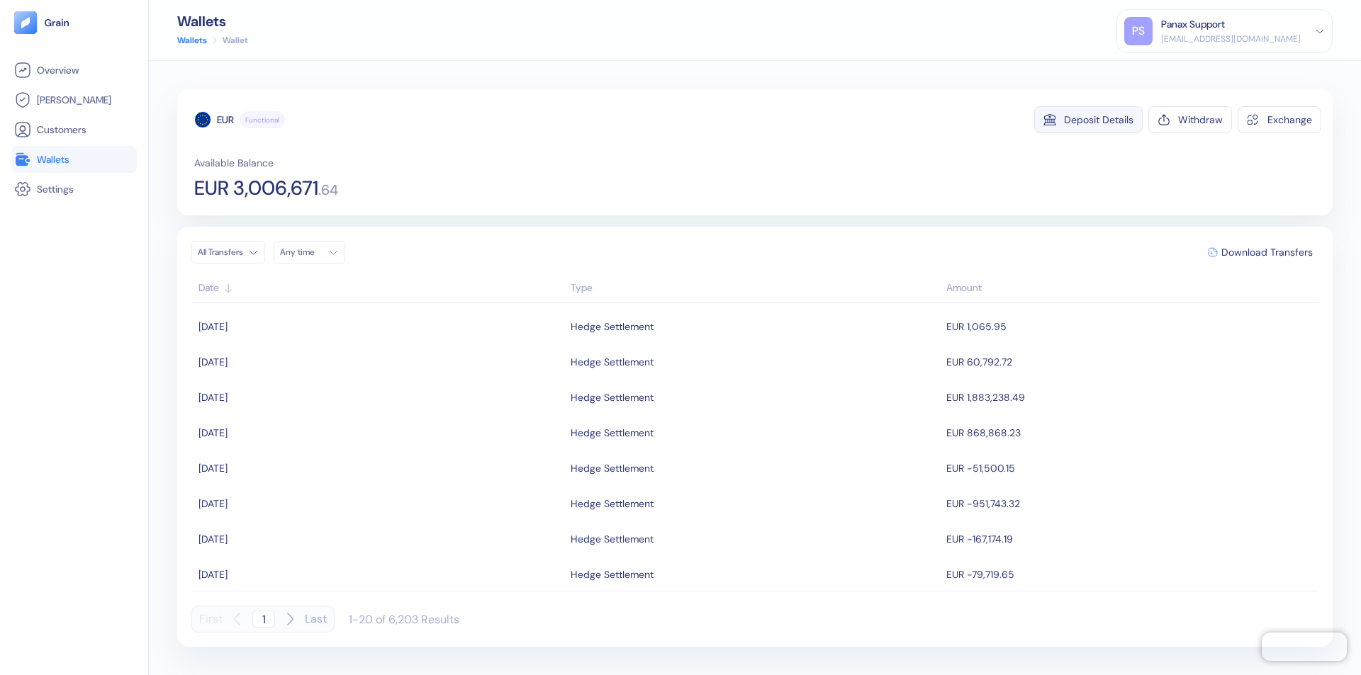
click at [1098, 120] on div "Deposit Details" at bounding box center [1098, 120] width 69 height 10
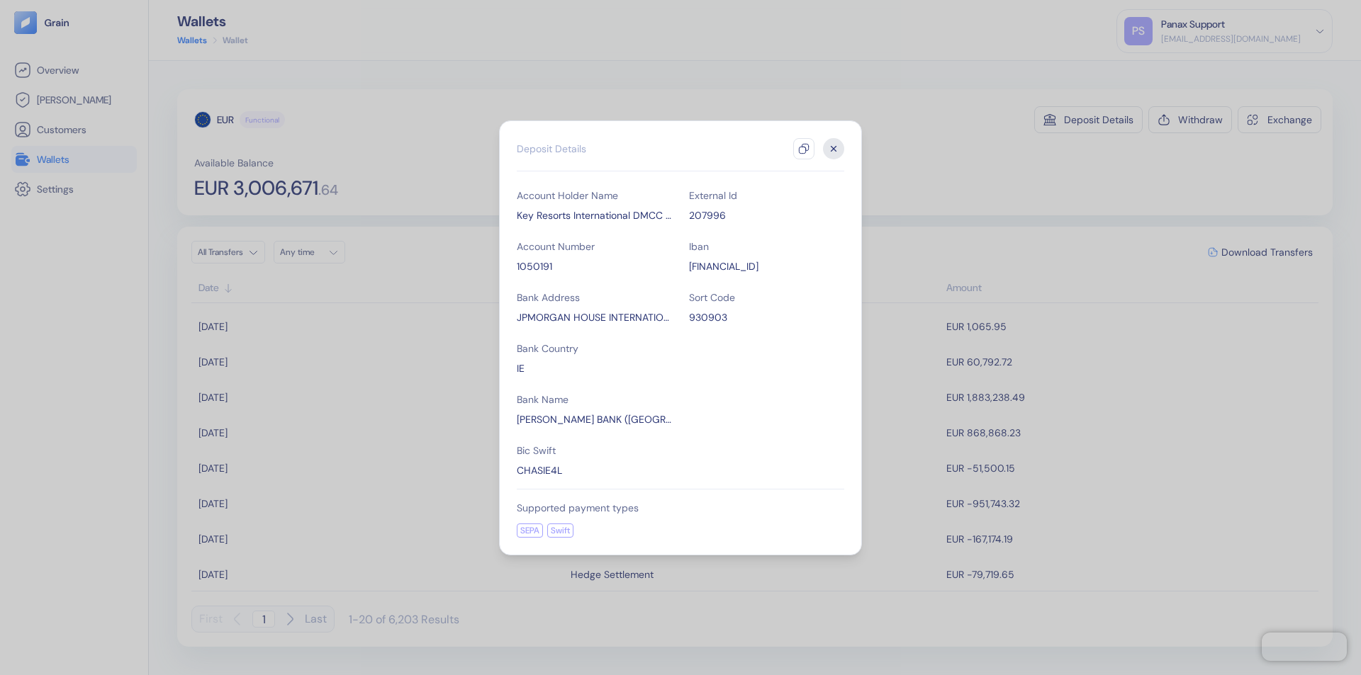
click at [804, 149] on icon "button" at bounding box center [803, 148] width 11 height 11
click at [833, 149] on icon "button" at bounding box center [833, 148] width 5 height 5
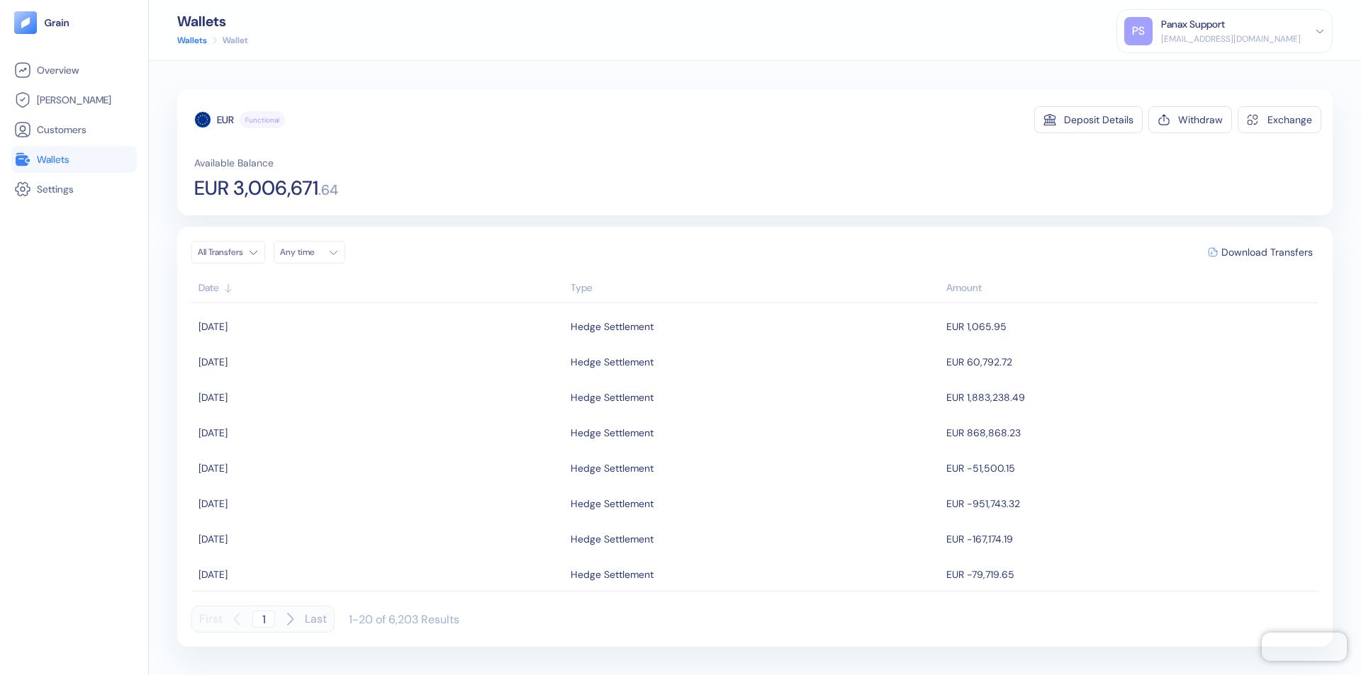
click at [313, 252] on div "Any time" at bounding box center [301, 252] width 43 height 11
click at [312, 365] on button "16" at bounding box center [311, 364] width 17 height 17
click at [292, 283] on icon "Go to previous month" at bounding box center [292, 283] width 8 height 6
click at [397, 365] on button "17" at bounding box center [396, 364] width 17 height 17
click at [225, 120] on div "EUR" at bounding box center [225, 120] width 17 height 14
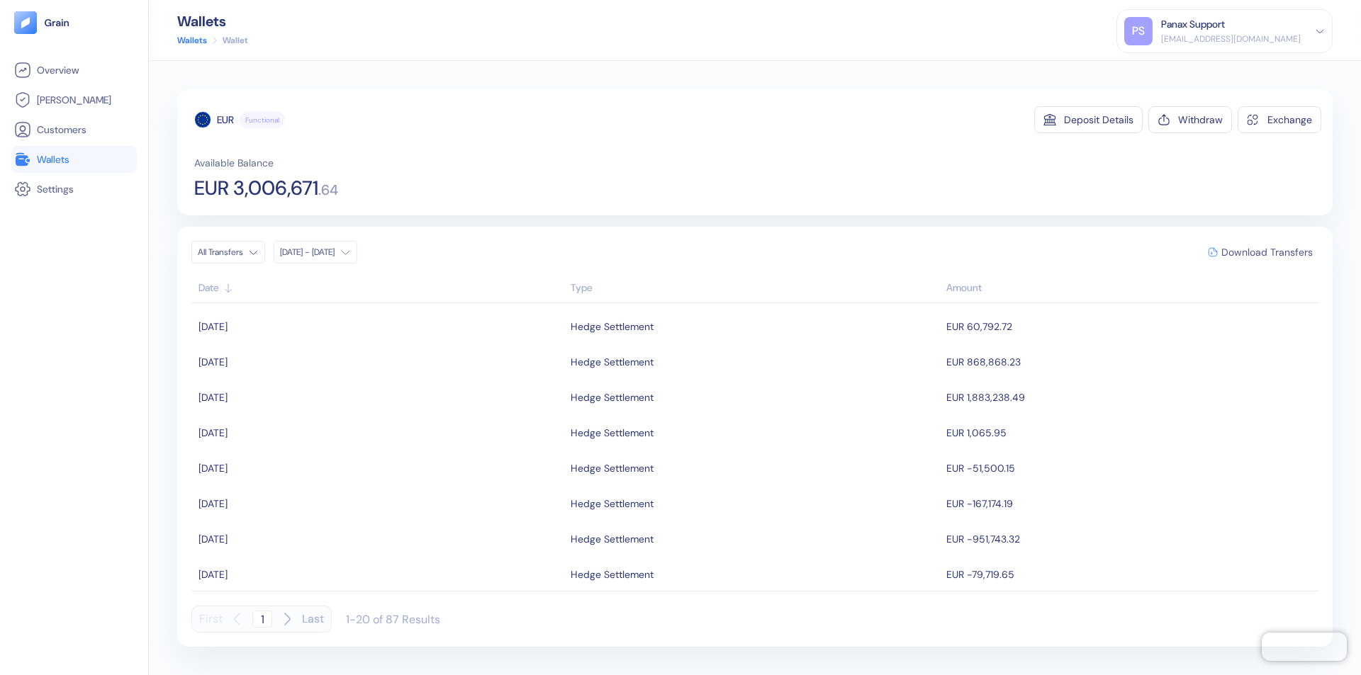
click at [1266, 252] on span "Download Transfers" at bounding box center [1266, 252] width 91 height 10
click at [74, 159] on link "Wallets" at bounding box center [74, 159] width 120 height 17
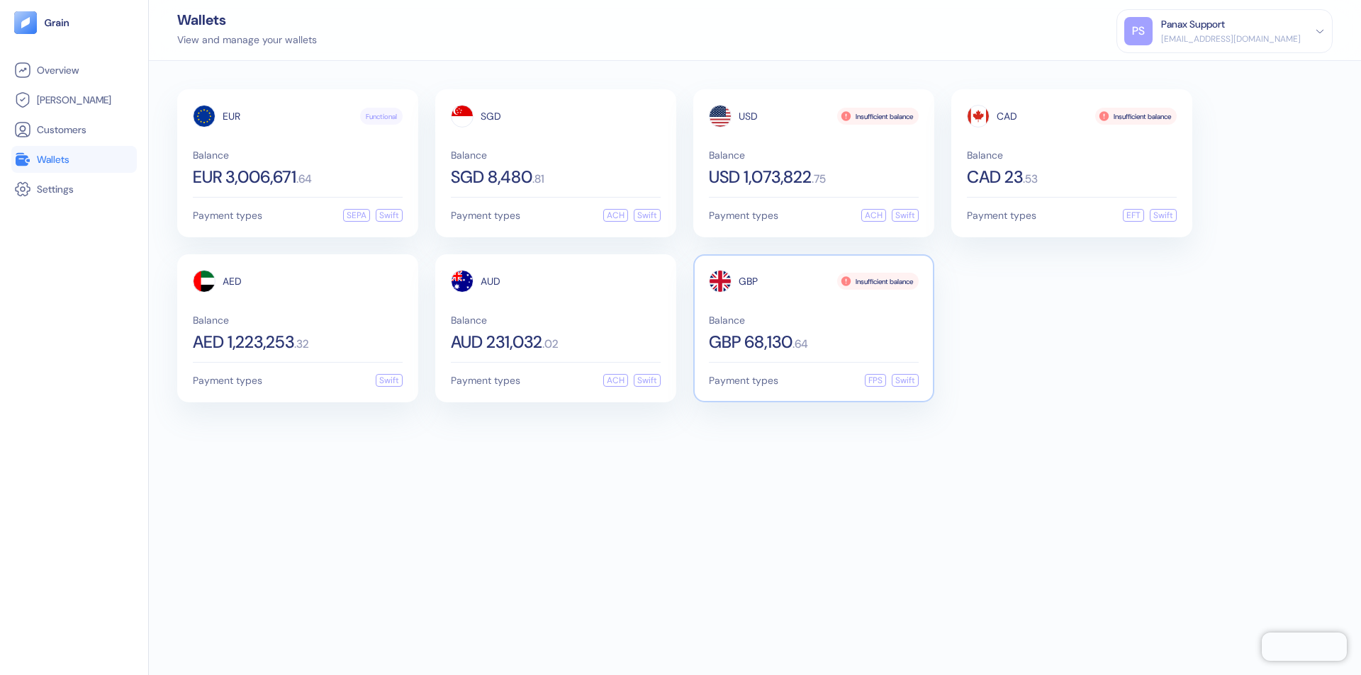
click at [748, 281] on span "GBP" at bounding box center [747, 281] width 19 height 10
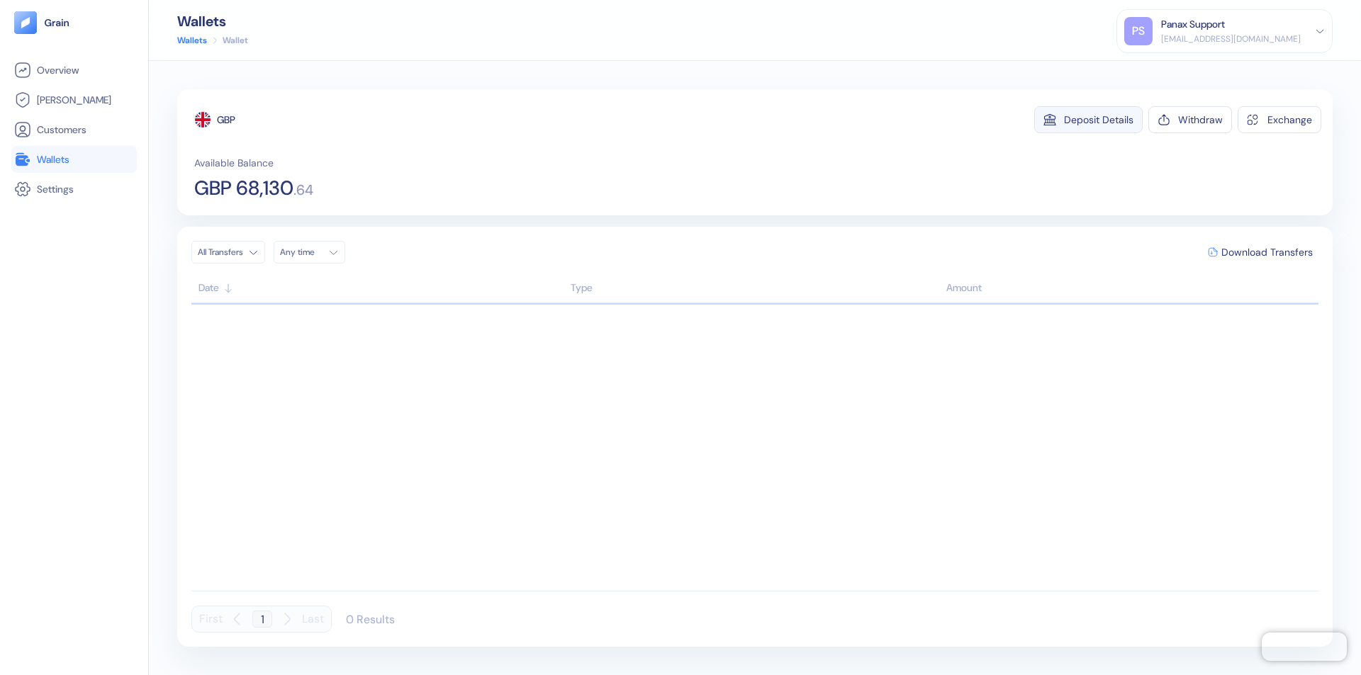
click at [1098, 120] on div "Deposit Details" at bounding box center [1098, 120] width 69 height 10
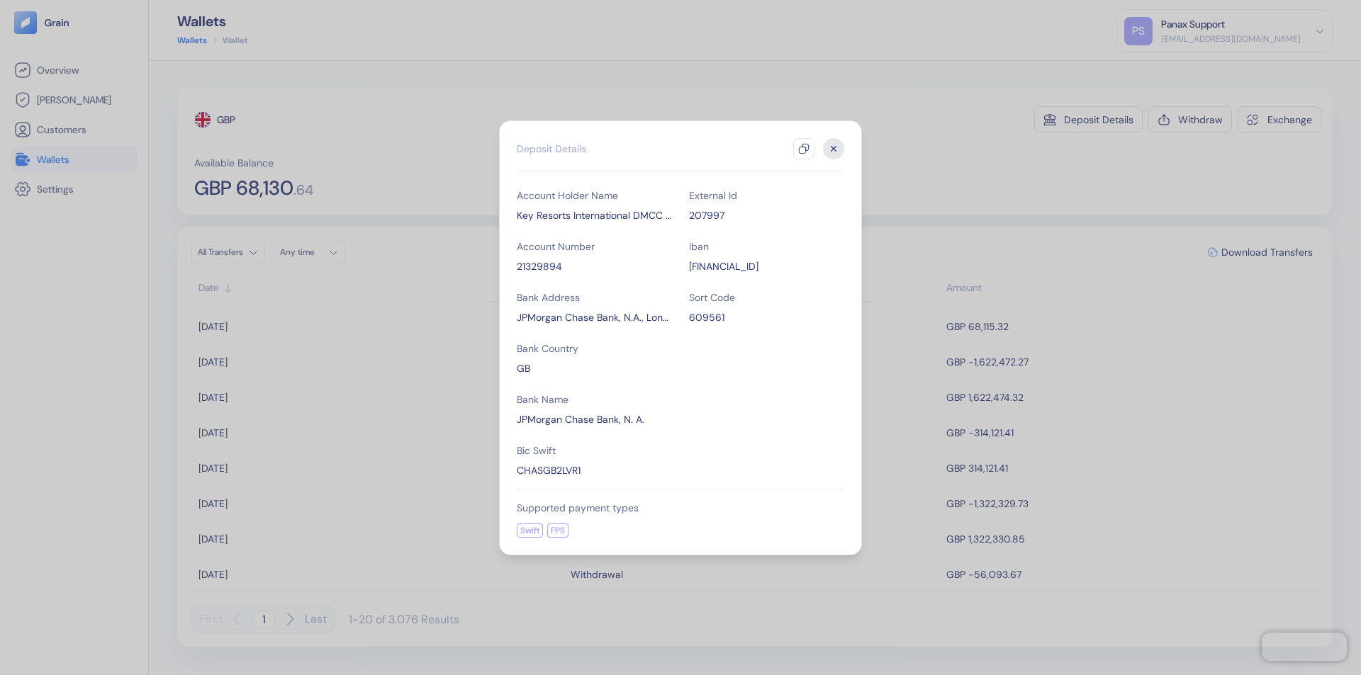
click at [804, 149] on icon "button" at bounding box center [803, 148] width 11 height 11
click at [833, 149] on icon "button" at bounding box center [833, 148] width 5 height 5
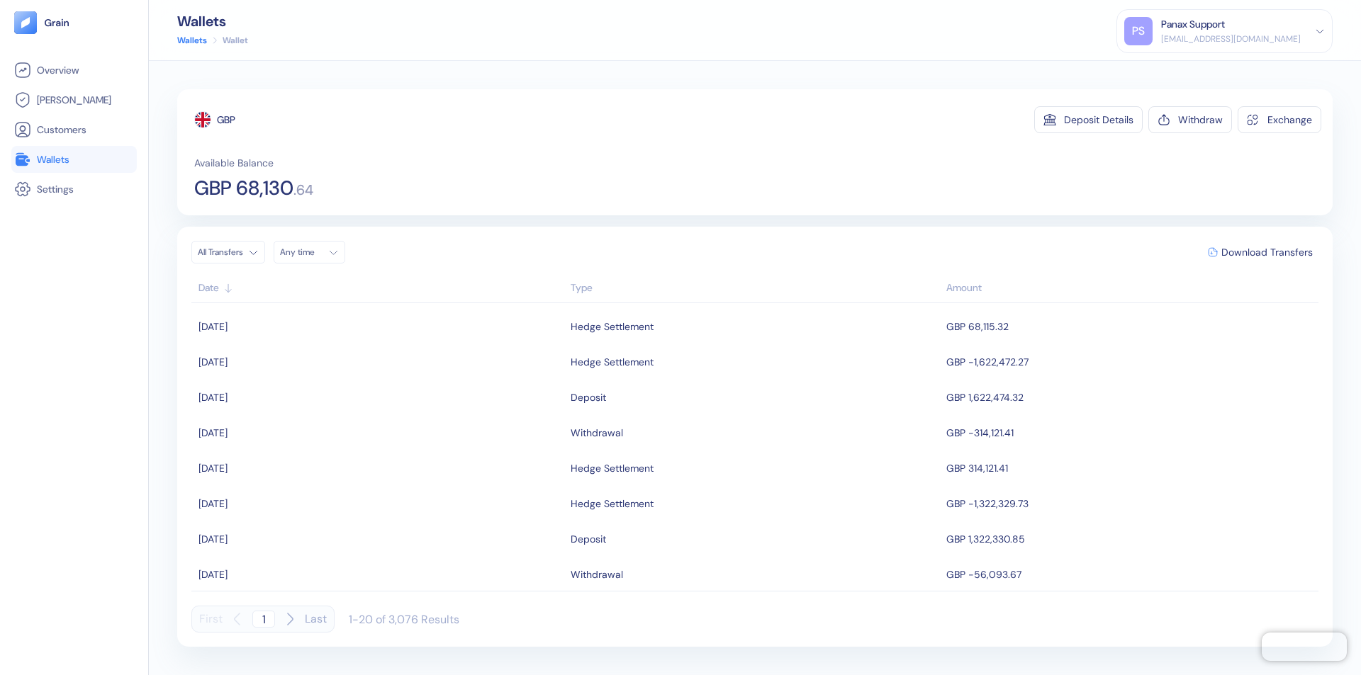
click at [313, 252] on div "Any time" at bounding box center [301, 252] width 43 height 11
click at [312, 365] on button "16" at bounding box center [311, 364] width 17 height 17
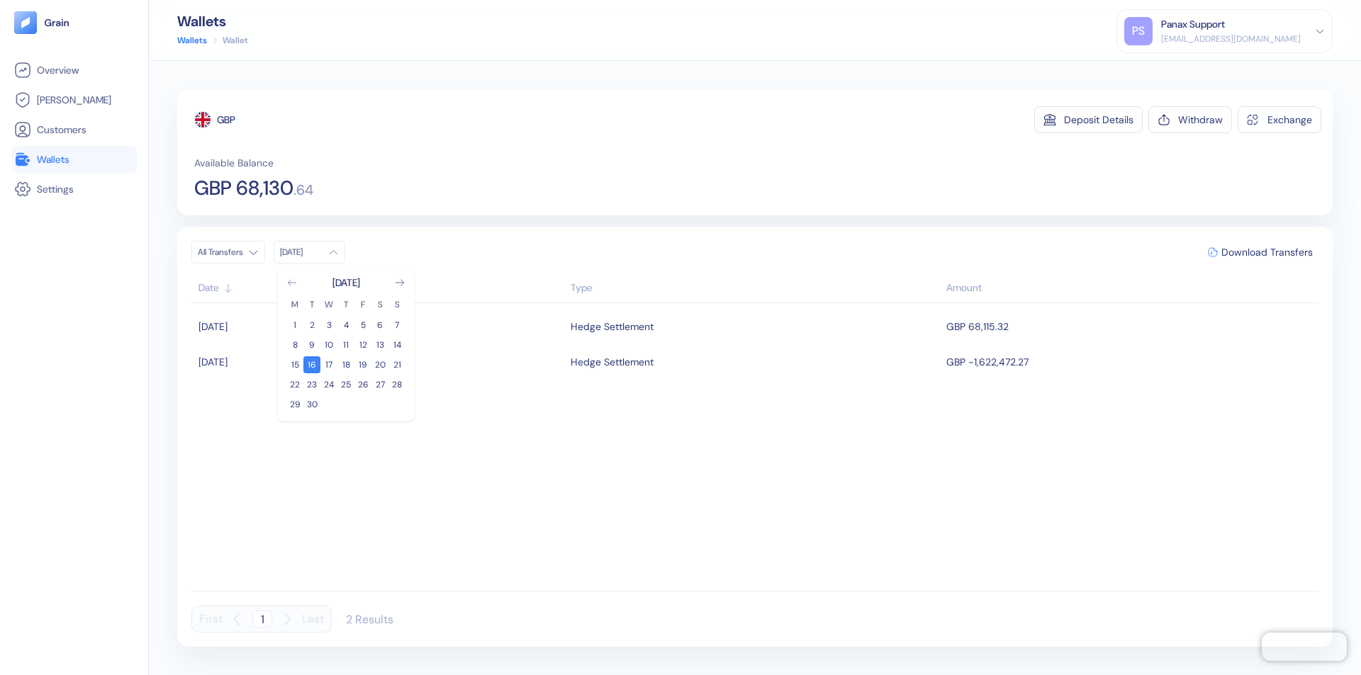
click at [292, 283] on icon "Go to previous month" at bounding box center [292, 283] width 8 height 6
click at [397, 365] on button "17" at bounding box center [396, 364] width 17 height 17
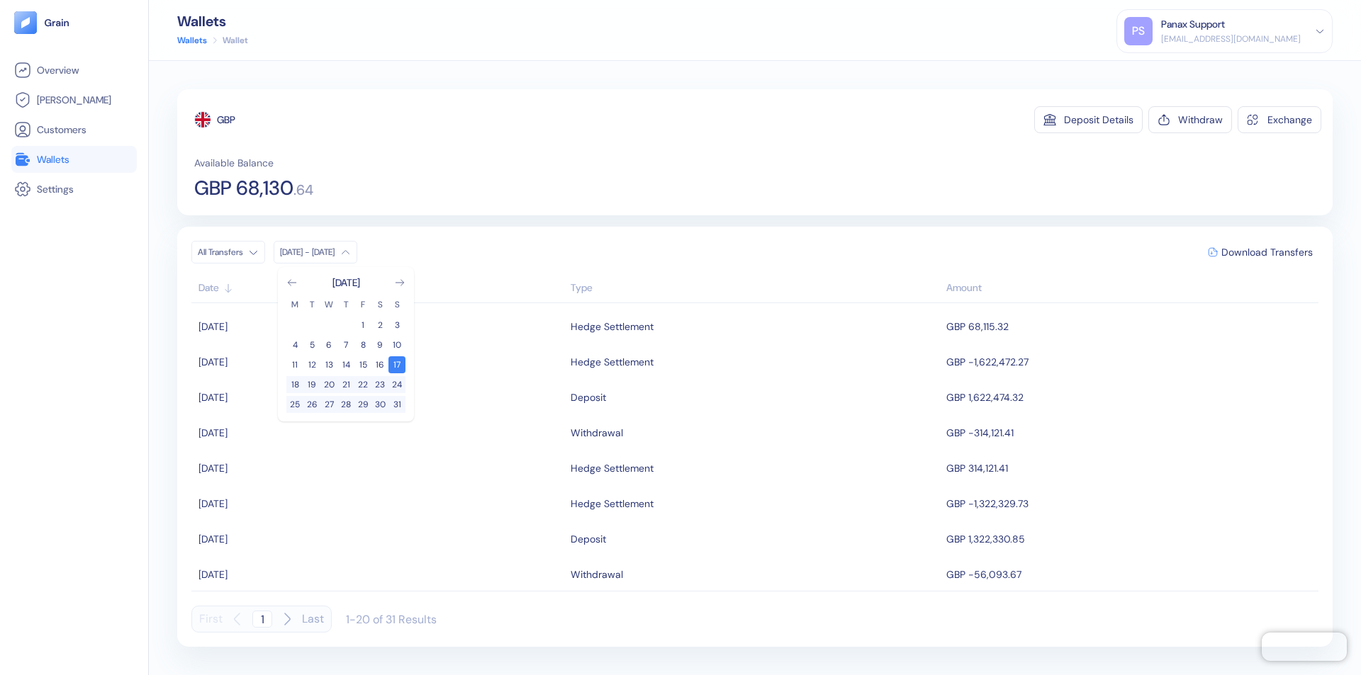
click at [227, 120] on div "GBP" at bounding box center [226, 120] width 18 height 14
click at [1266, 252] on span "Download Transfers" at bounding box center [1266, 252] width 91 height 10
click at [1225, 31] on div "Panax Support" at bounding box center [1193, 24] width 64 height 15
click at [1181, 70] on div "Sign Out" at bounding box center [1161, 70] width 39 height 15
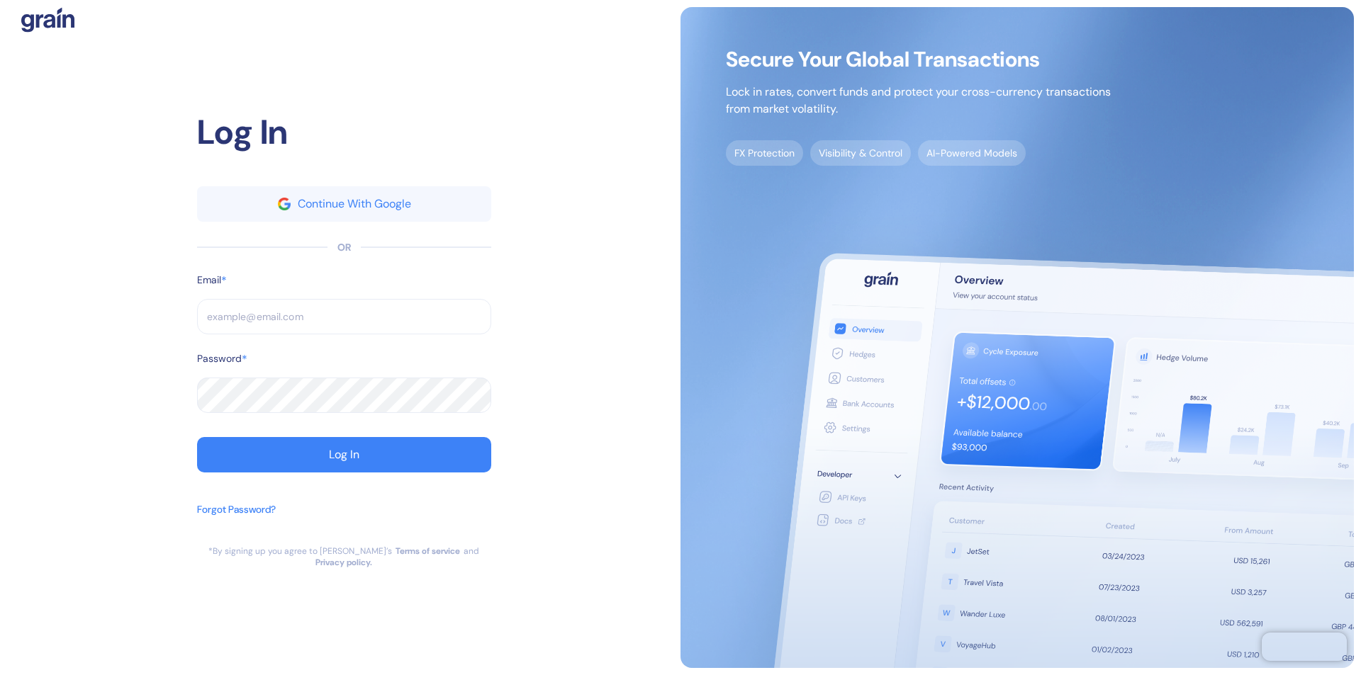
click at [344, 322] on input "text" at bounding box center [344, 316] width 294 height 35
type input "[EMAIL_ADDRESS][DOMAIN_NAME]"
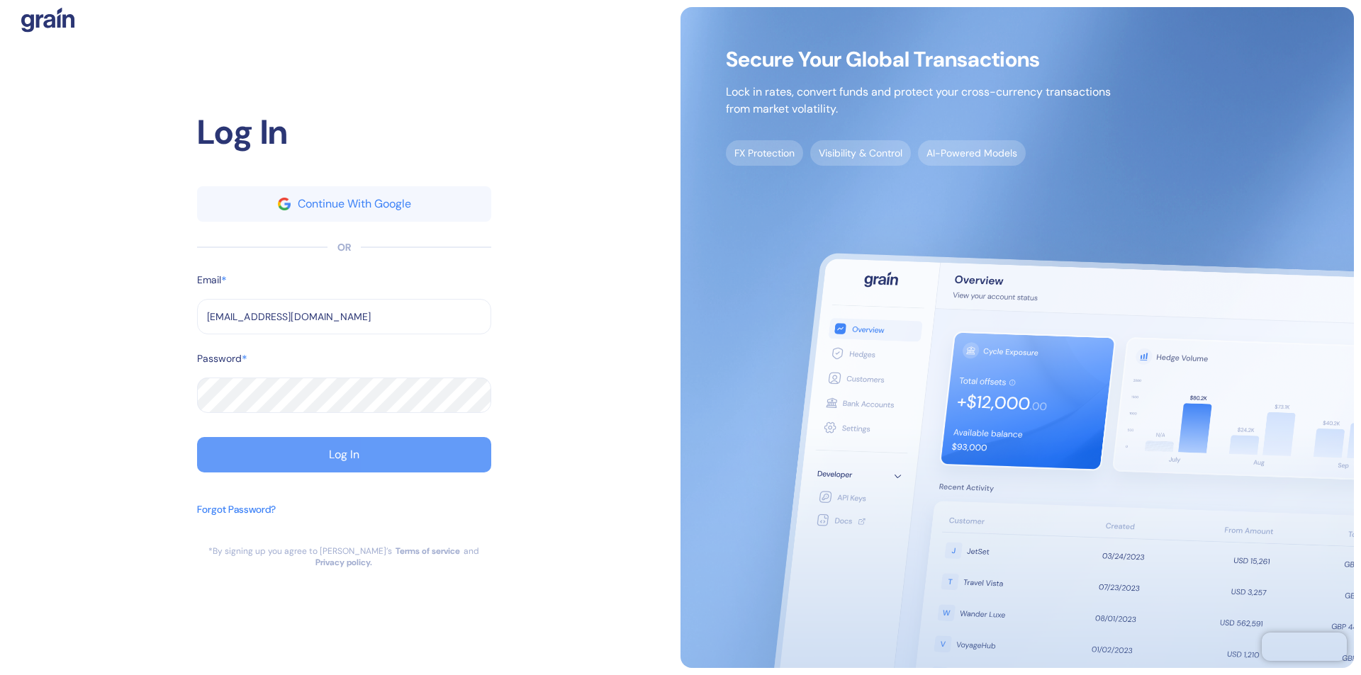
click at [344, 461] on div "Log In" at bounding box center [344, 454] width 30 height 11
